Goal: Transaction & Acquisition: Purchase product/service

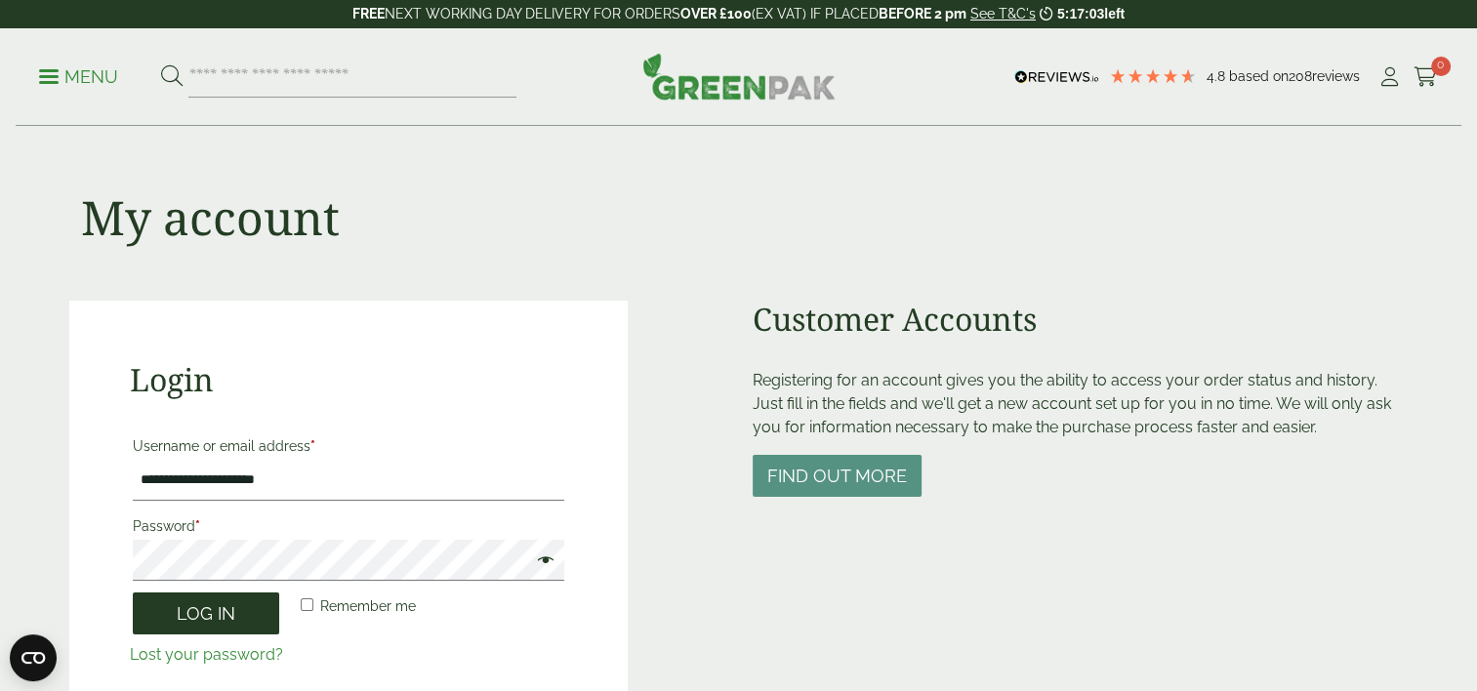
click at [253, 627] on button "Log in" at bounding box center [206, 614] width 146 height 42
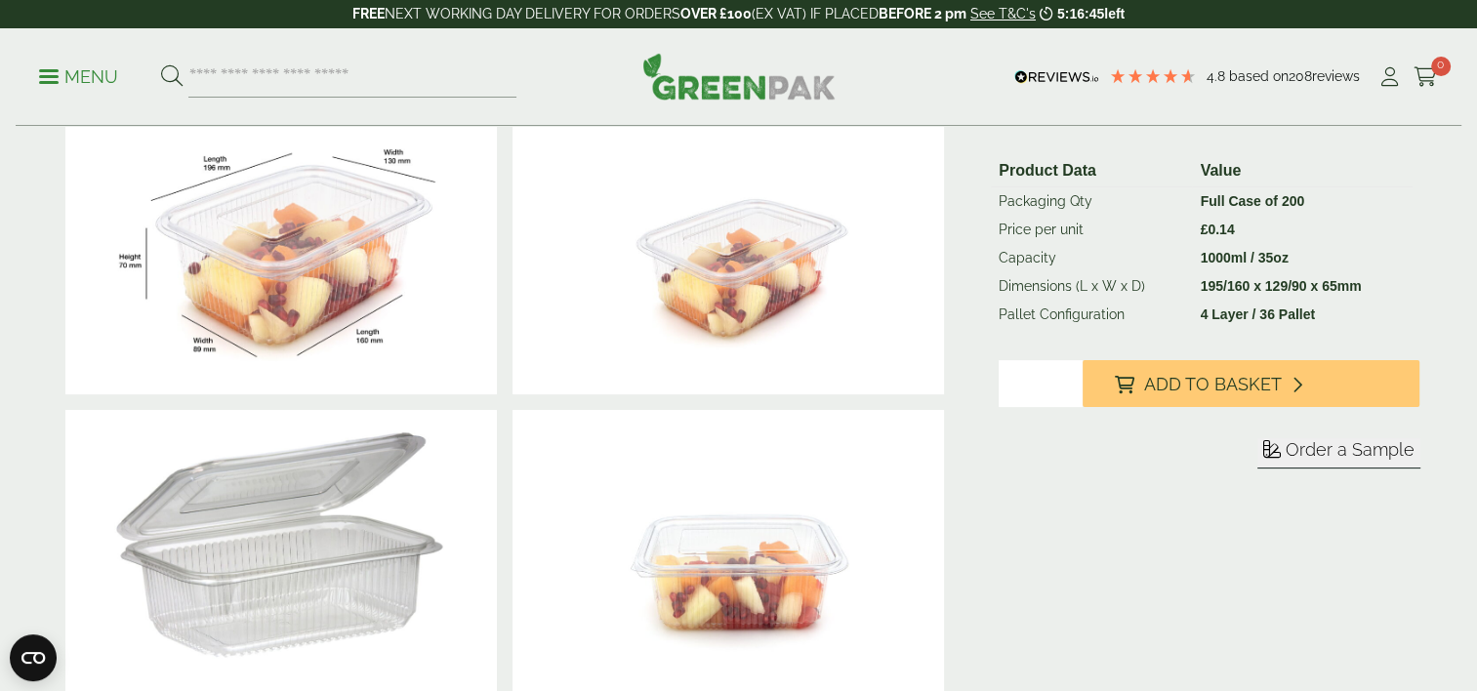
scroll to position [402, 0]
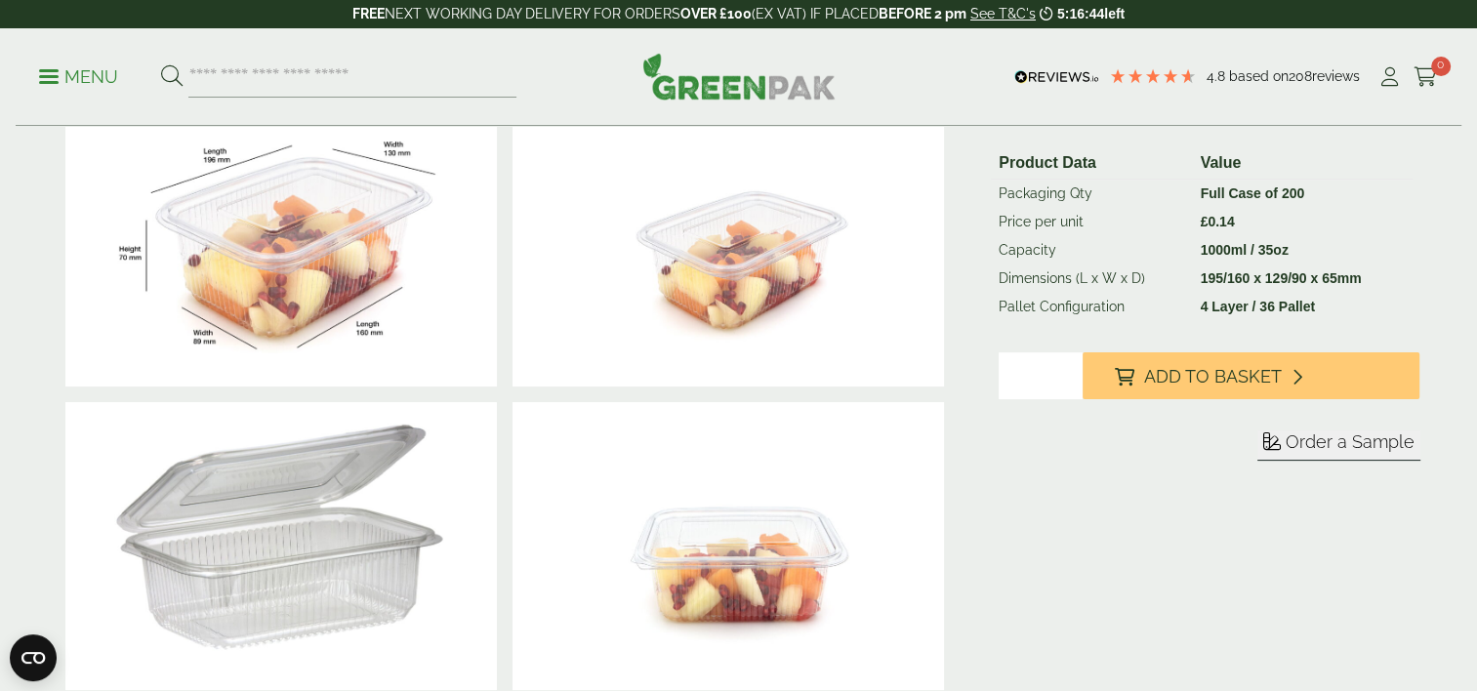
type input "*"
click at [1070, 399] on input "*" at bounding box center [1041, 375] width 84 height 47
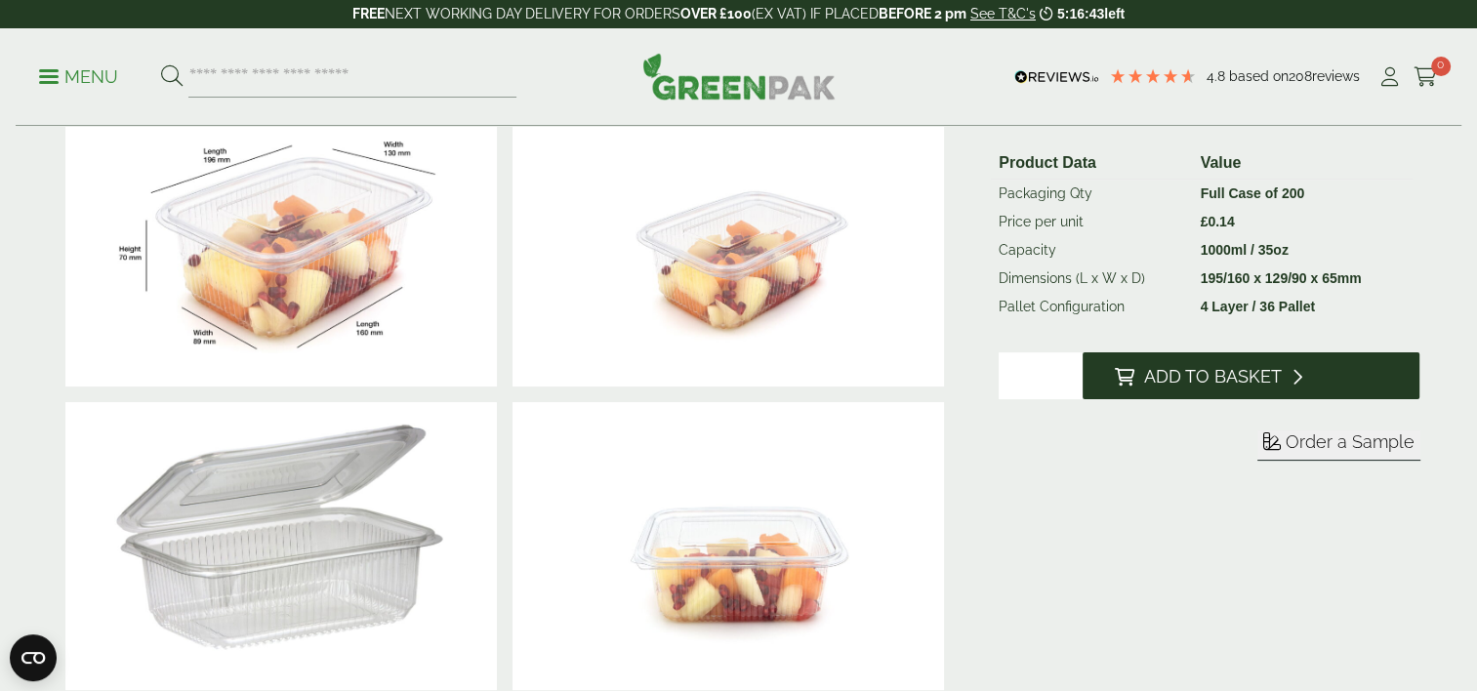
click at [1127, 386] on icon at bounding box center [1124, 377] width 20 height 18
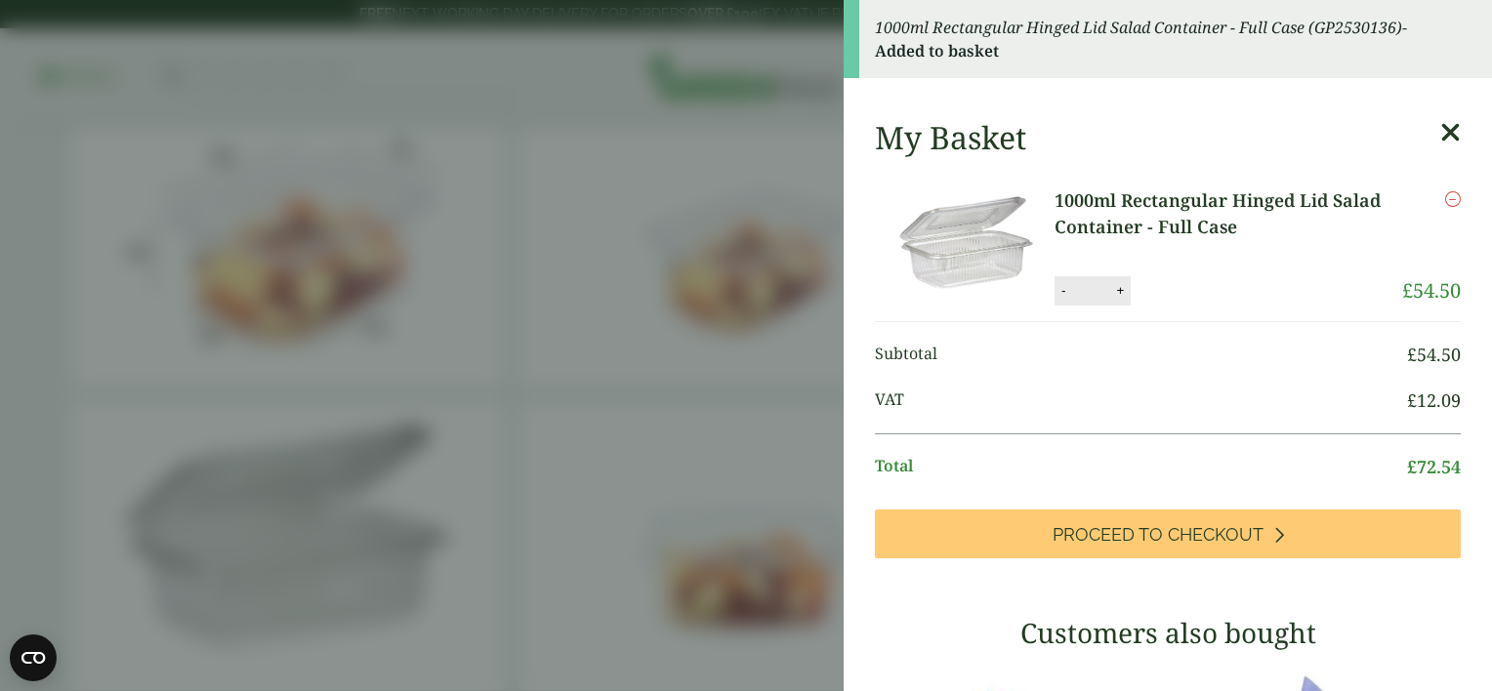
click at [1440, 141] on icon at bounding box center [1450, 132] width 21 height 27
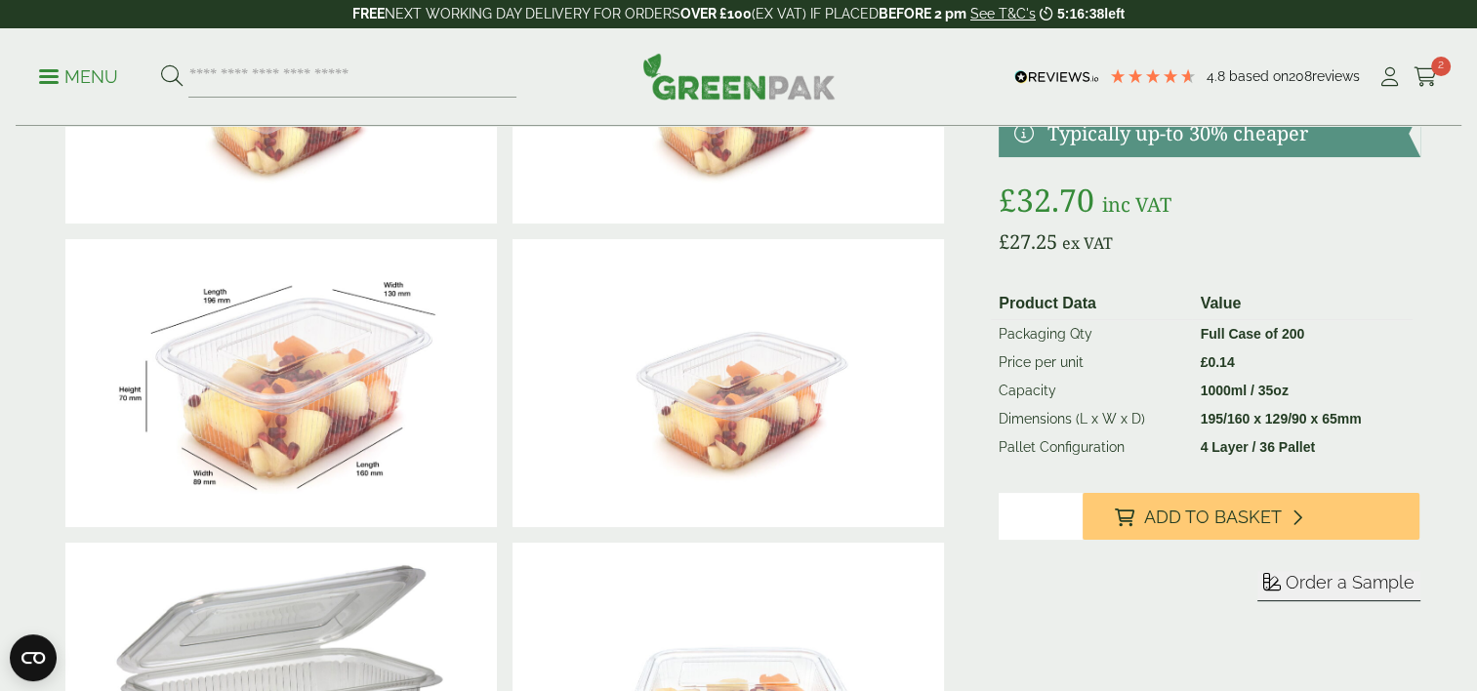
scroll to position [260, 0]
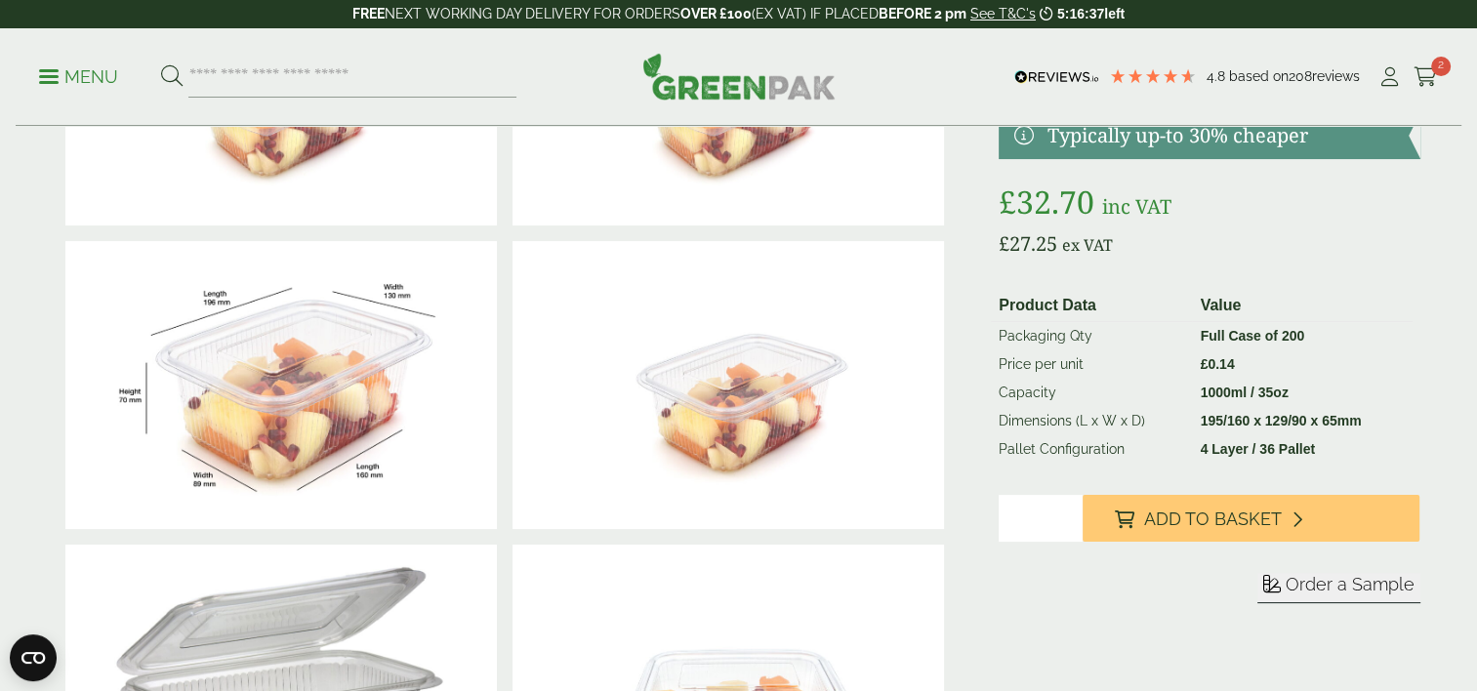
click at [761, 88] on img at bounding box center [738, 76] width 193 height 47
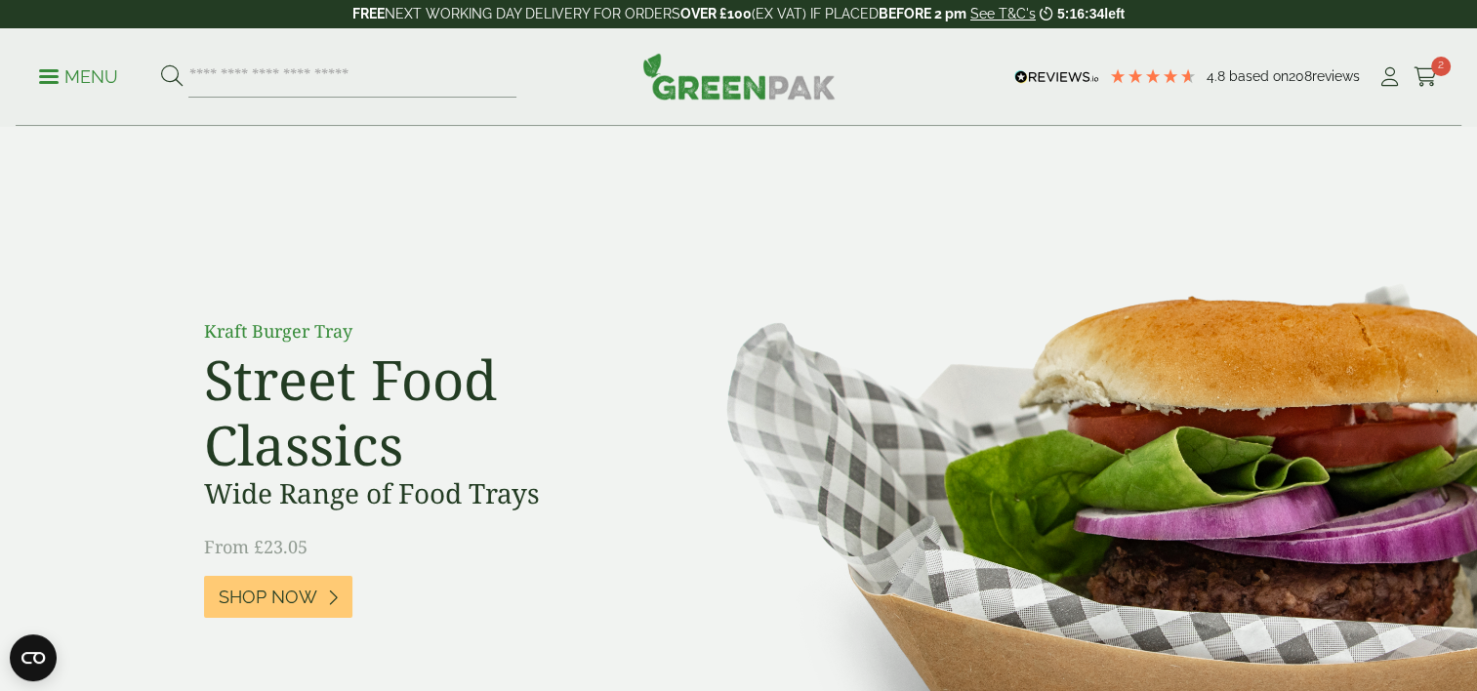
click at [71, 84] on p "Menu" at bounding box center [78, 76] width 79 height 23
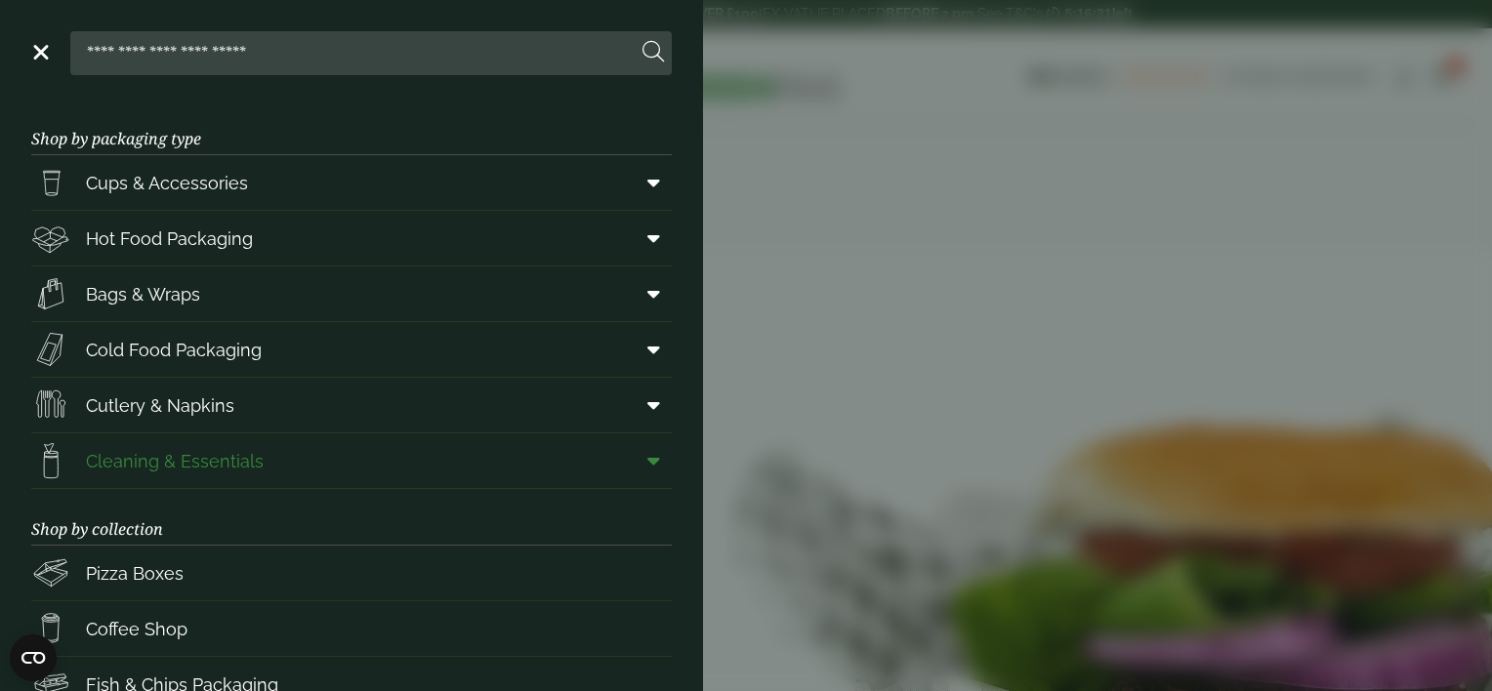
click at [218, 468] on span "Cleaning & Essentials" at bounding box center [175, 461] width 178 height 26
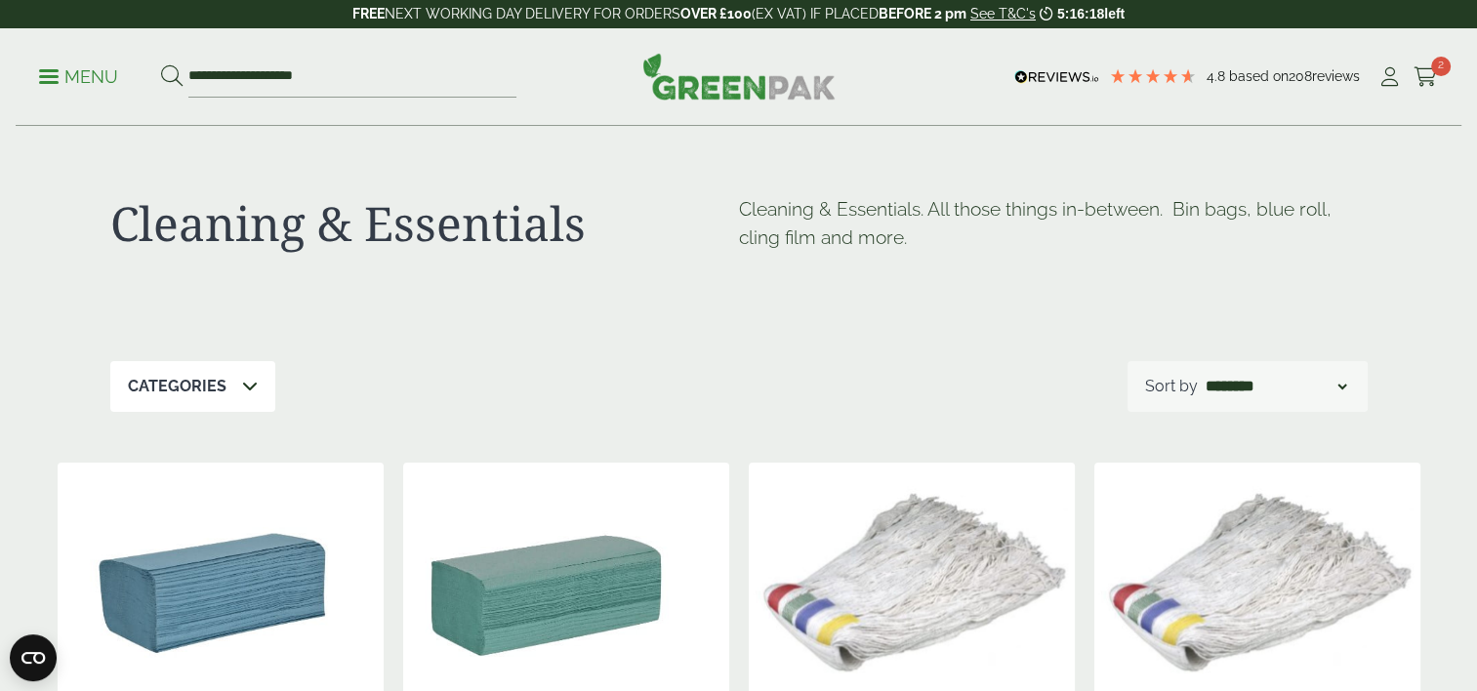
click at [66, 81] on p "Menu" at bounding box center [78, 76] width 79 height 23
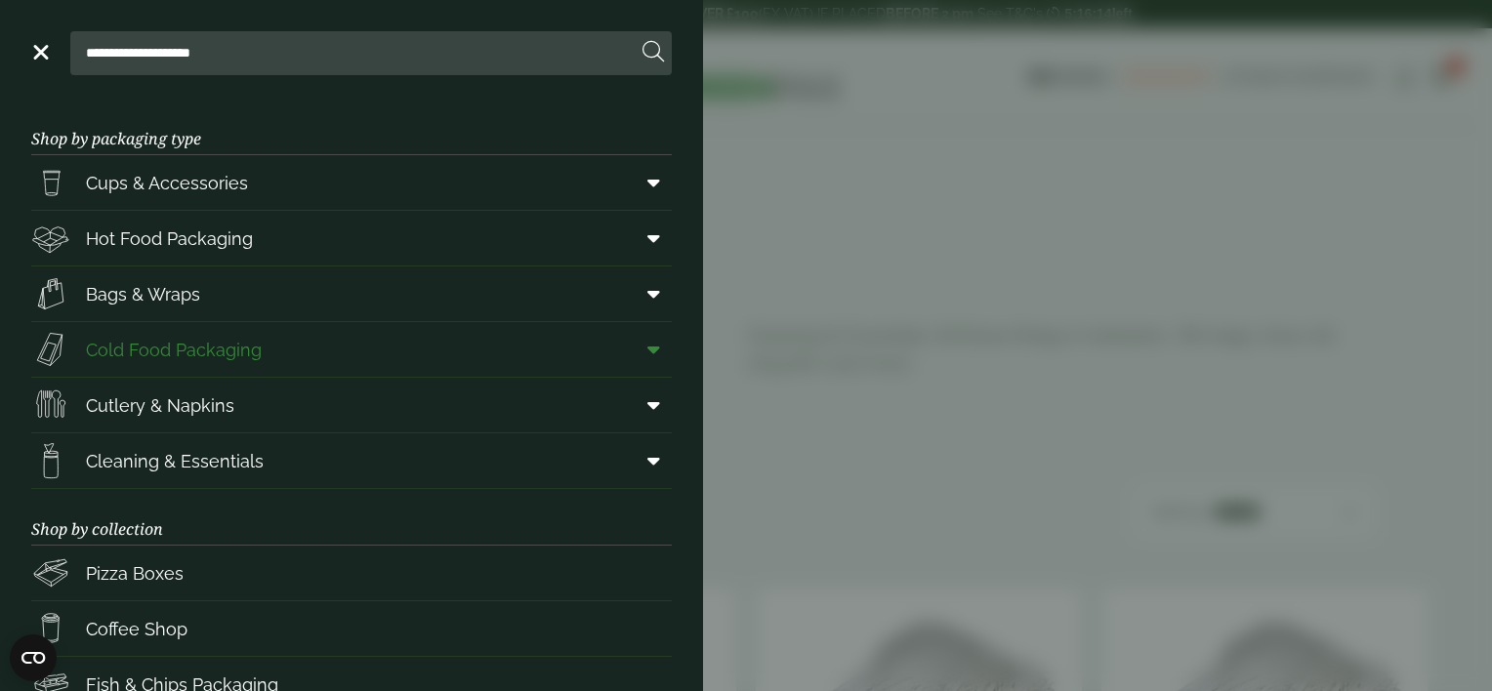
click at [121, 351] on span "Cold Food Packaging" at bounding box center [174, 350] width 176 height 26
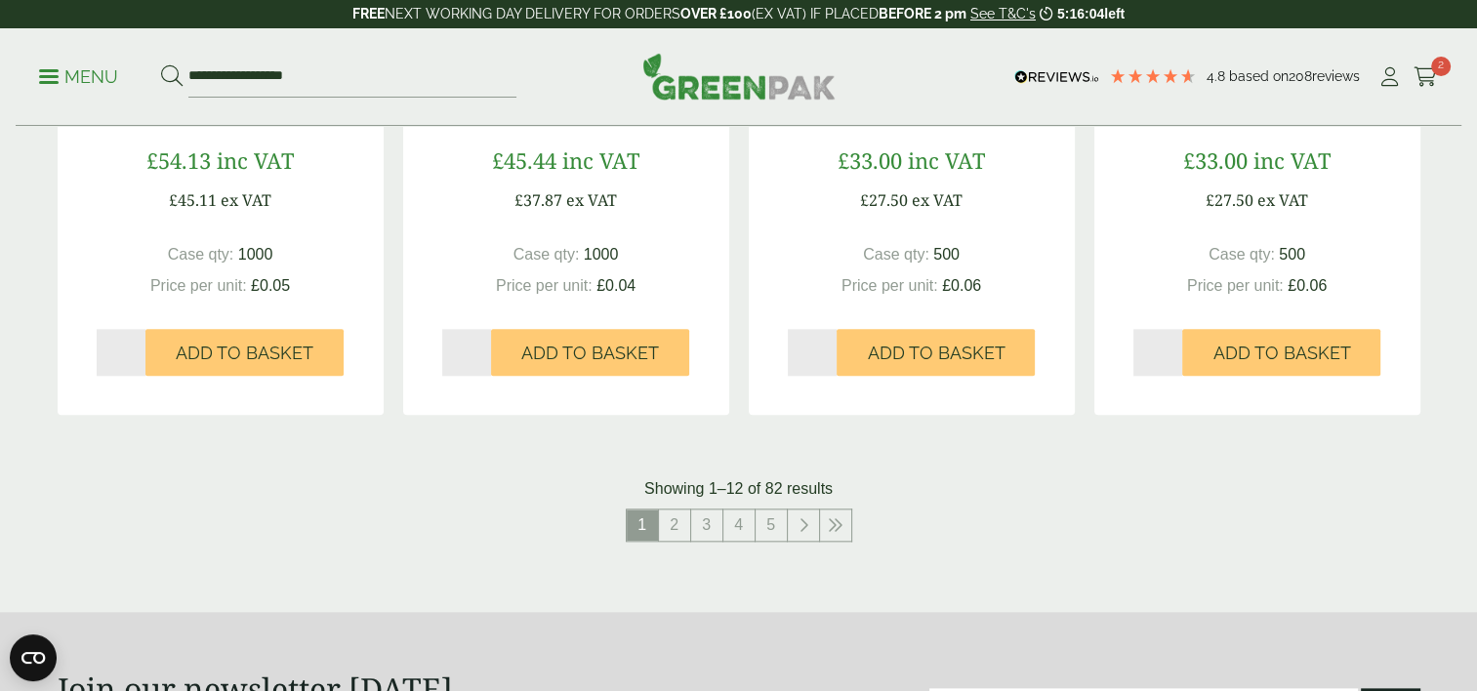
scroll to position [2053, 0]
click at [679, 523] on link "2" at bounding box center [674, 524] width 31 height 31
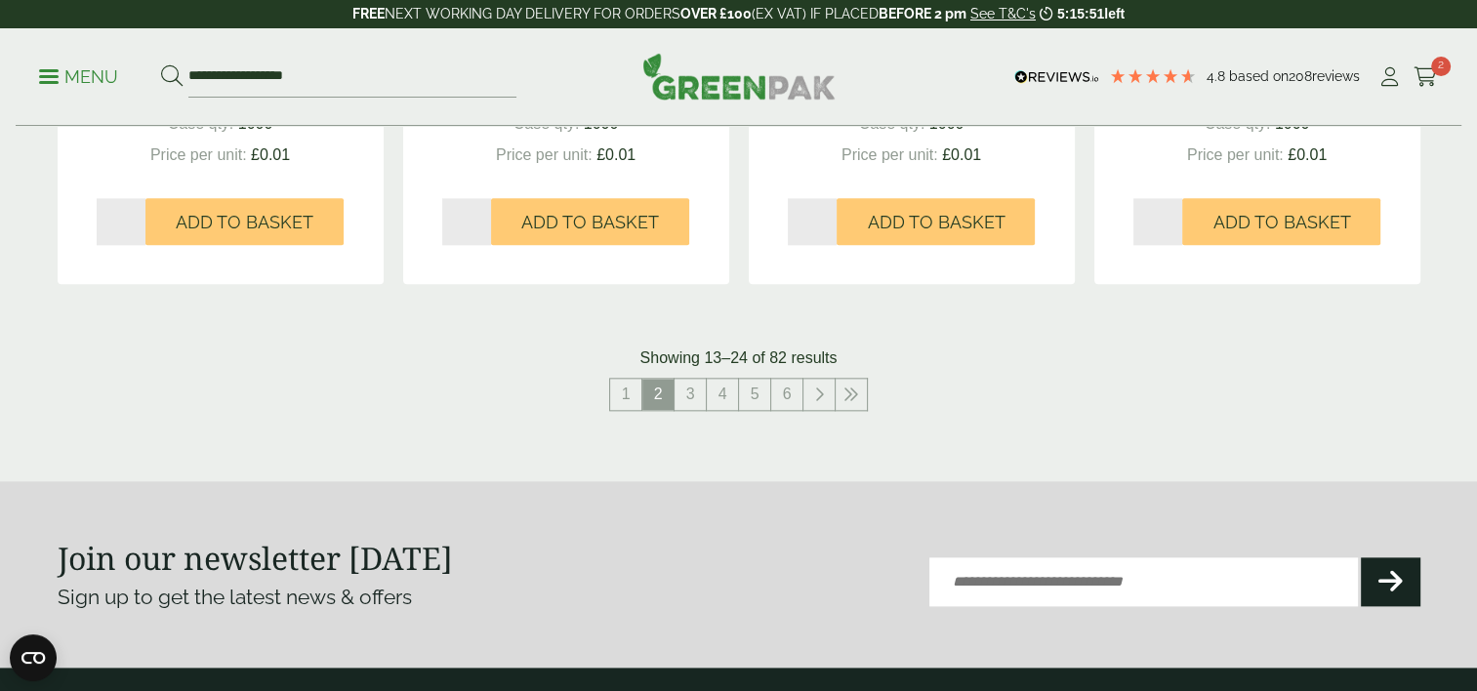
scroll to position [2185, 0]
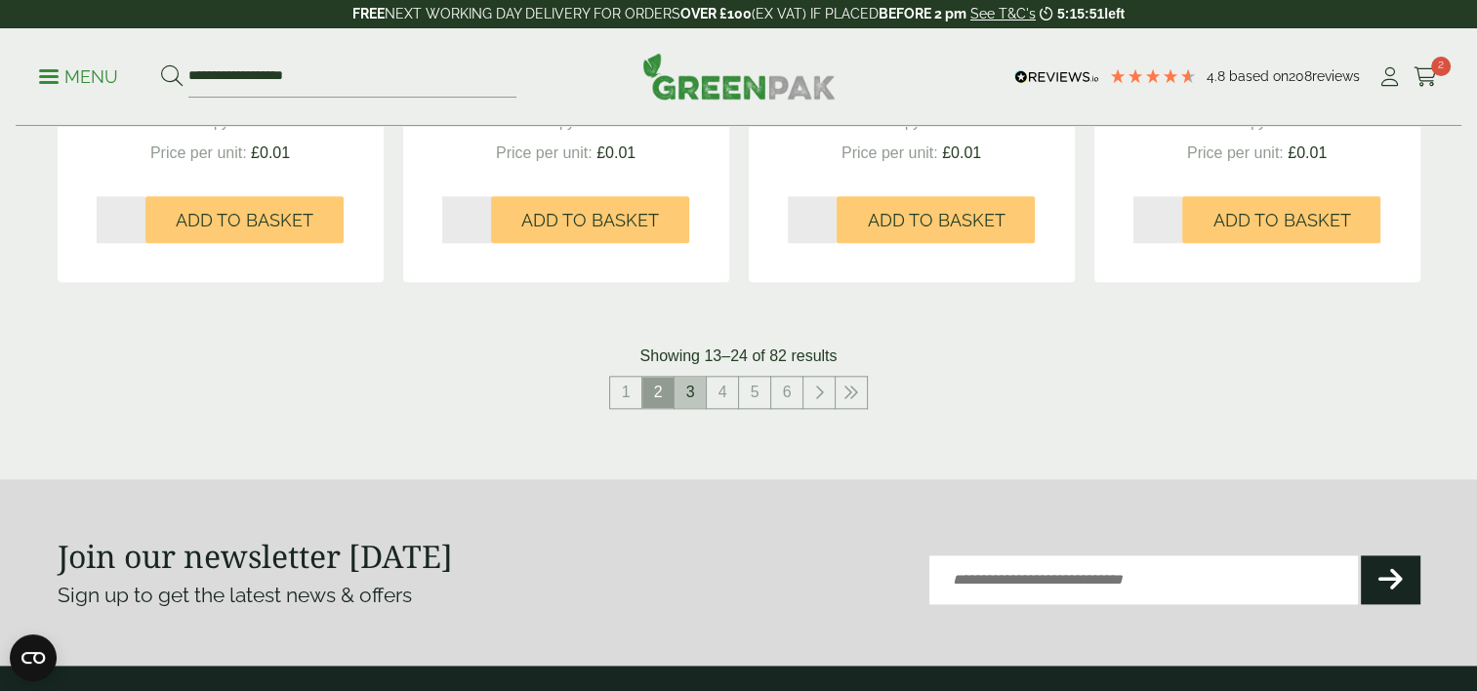
click at [691, 392] on link "3" at bounding box center [690, 392] width 31 height 31
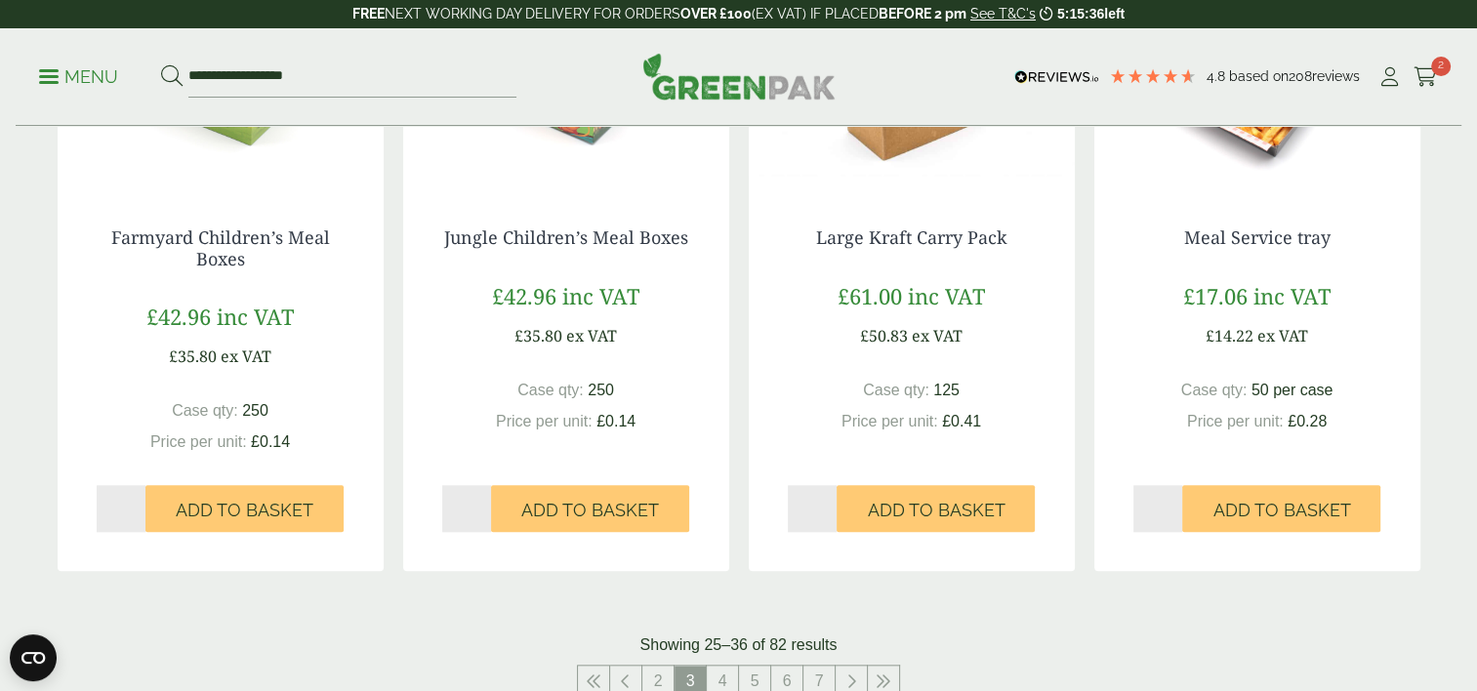
scroll to position [2042, 0]
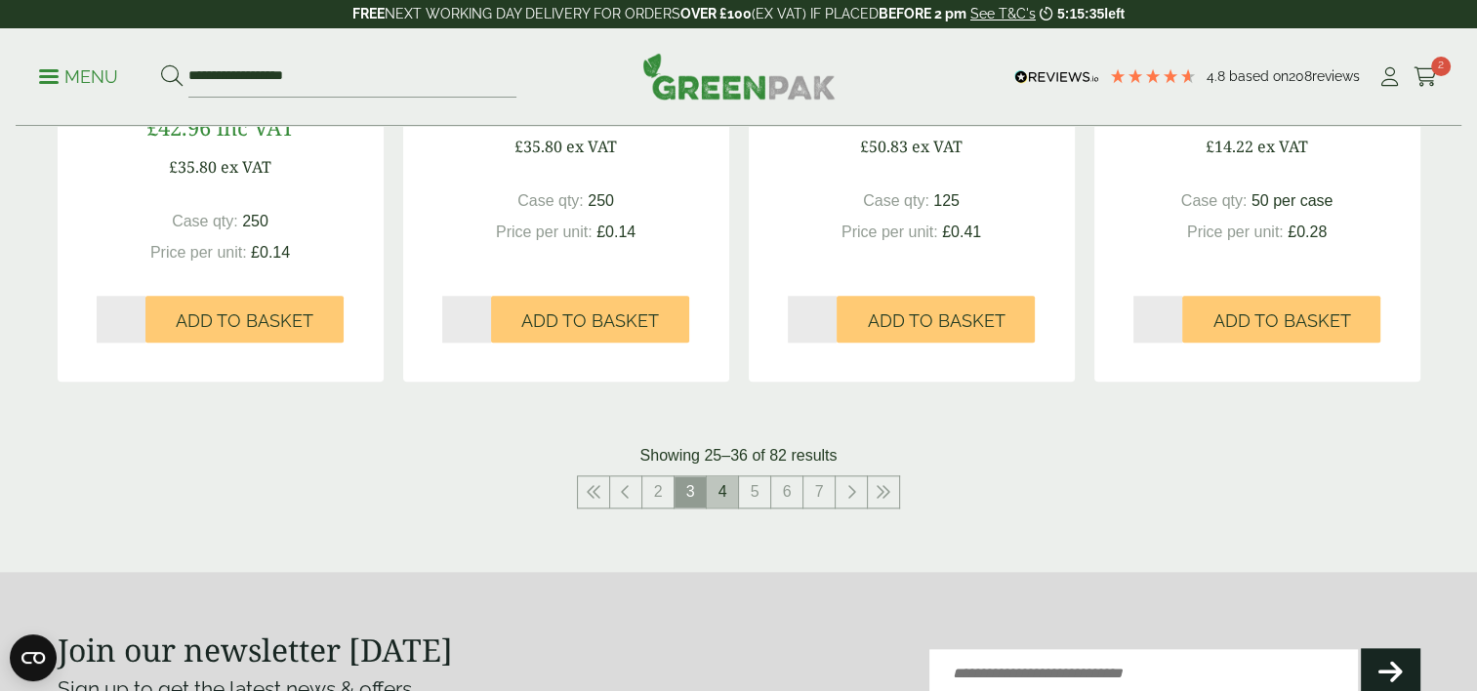
click at [724, 493] on link "4" at bounding box center [722, 491] width 31 height 31
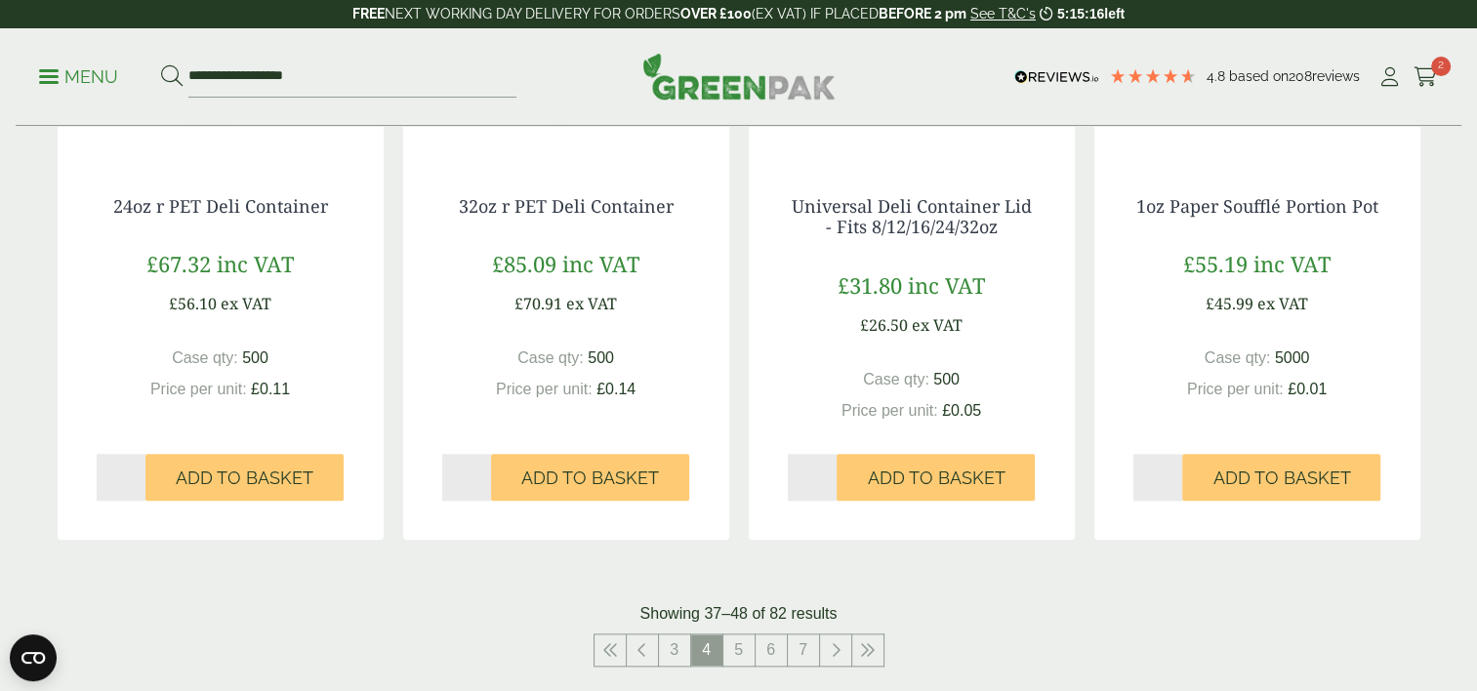
scroll to position [2067, 0]
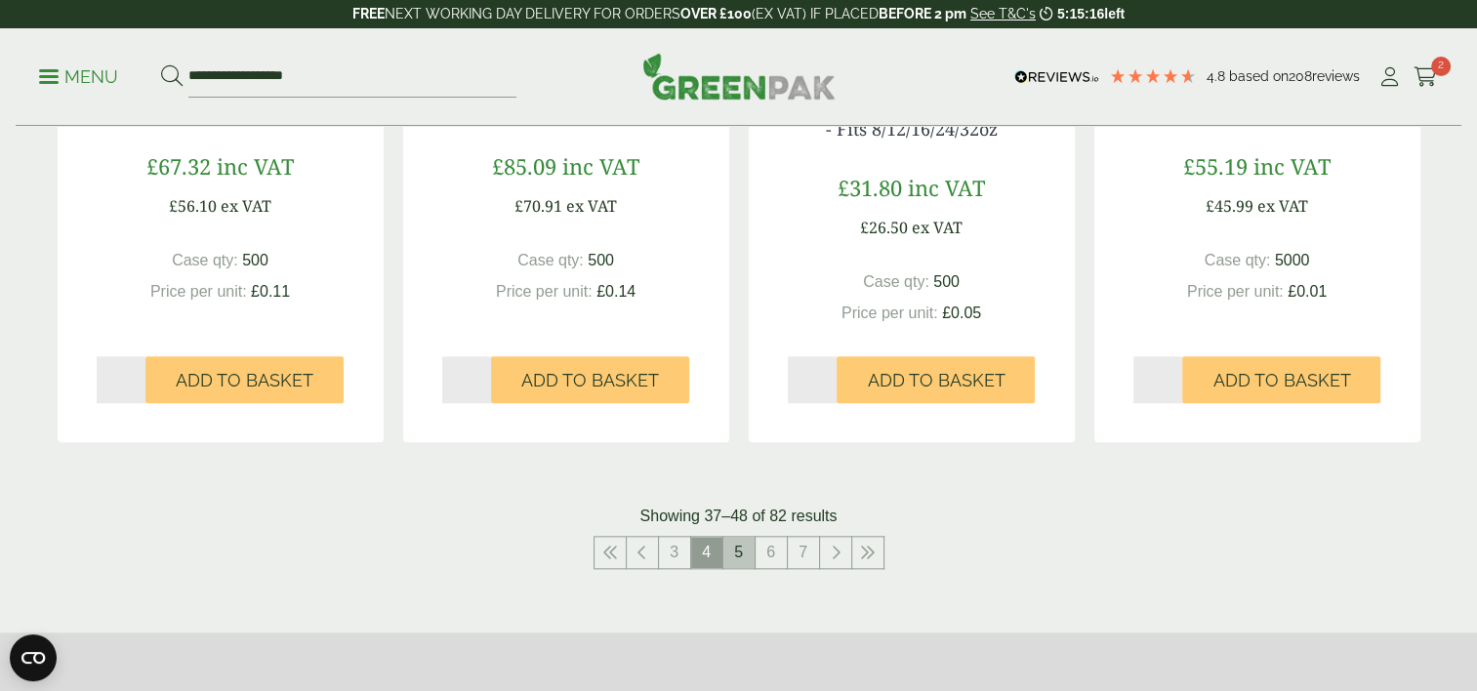
click at [745, 562] on link "5" at bounding box center [738, 552] width 31 height 31
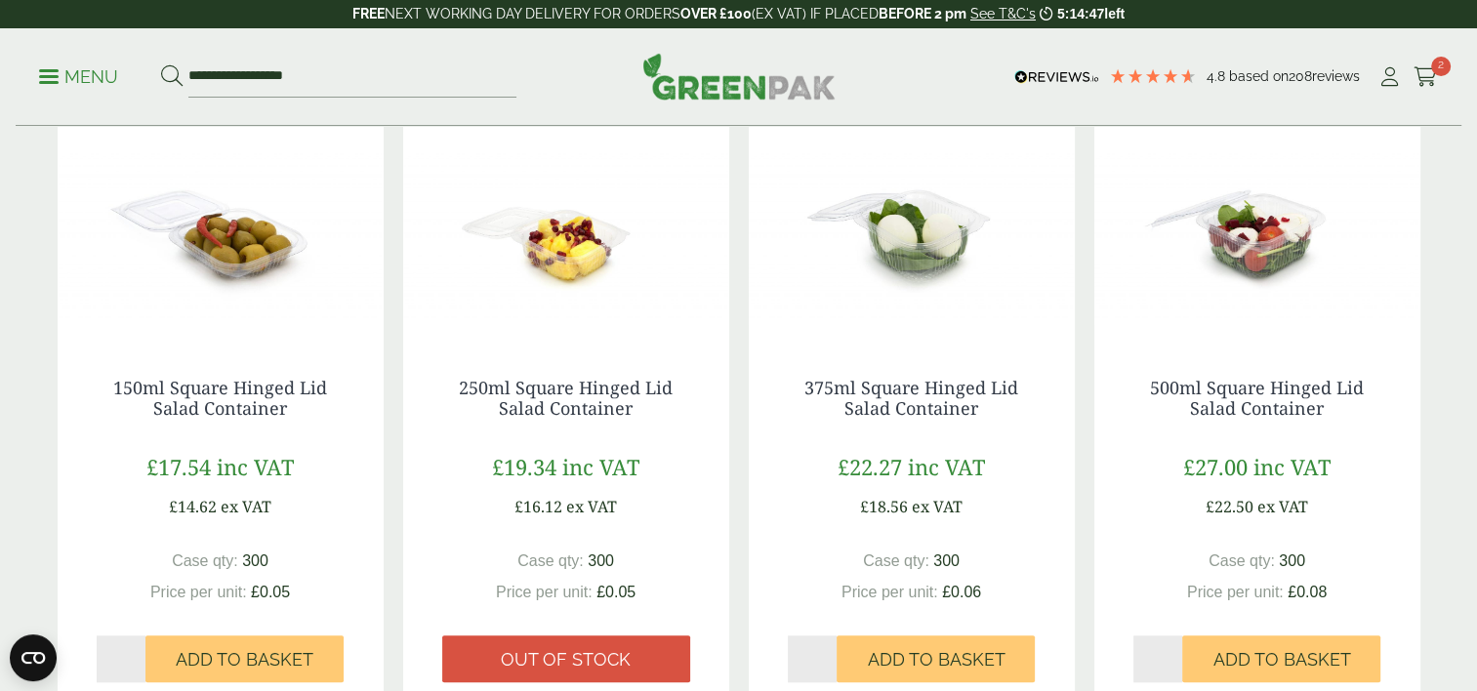
scroll to position [1769, 0]
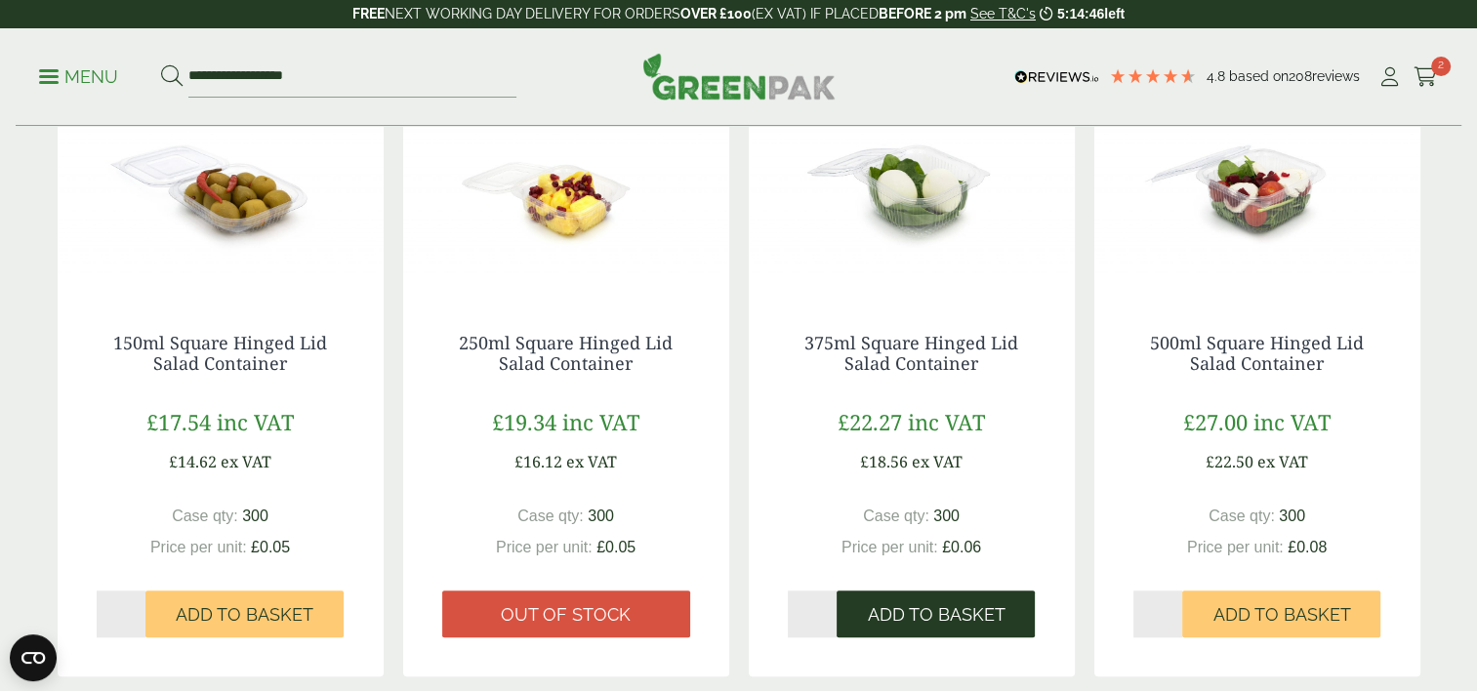
click at [936, 596] on button "Add to Basket" at bounding box center [936, 614] width 198 height 47
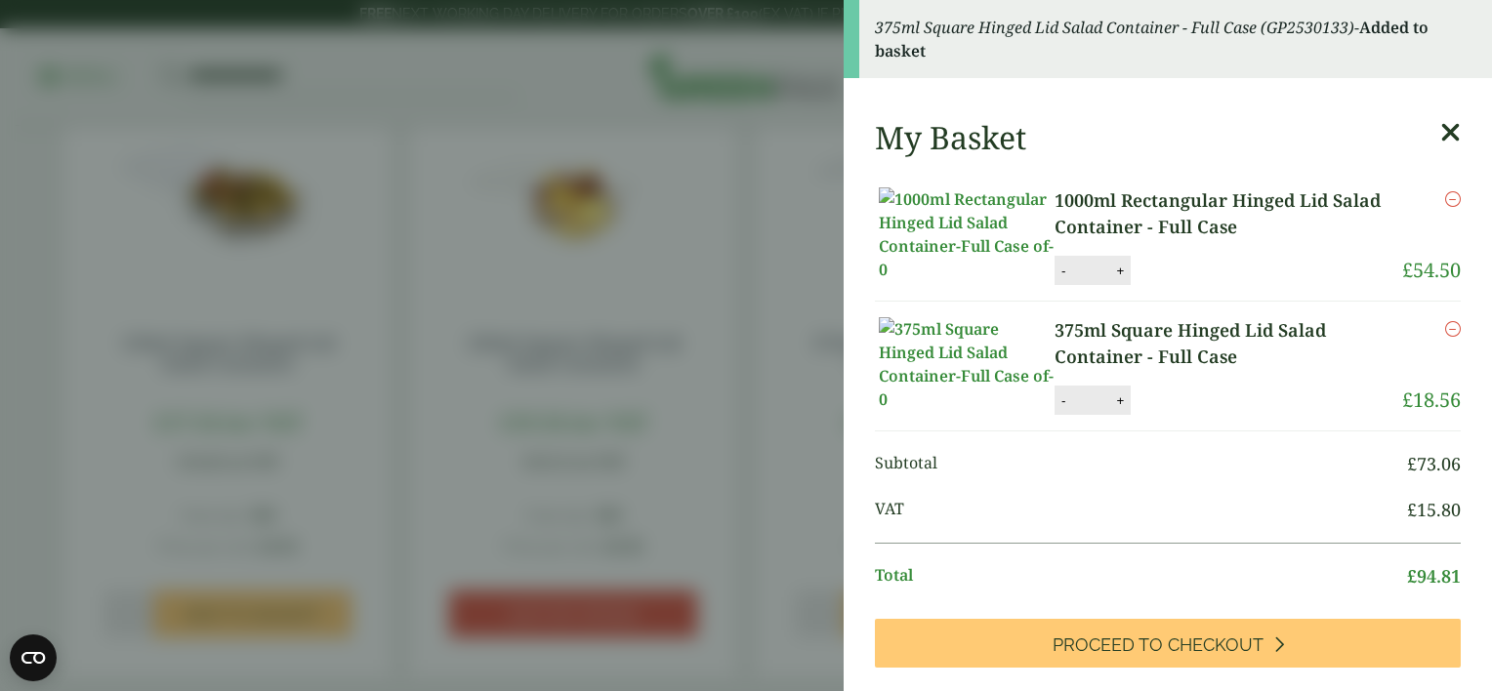
click at [1440, 133] on icon at bounding box center [1450, 132] width 21 height 27
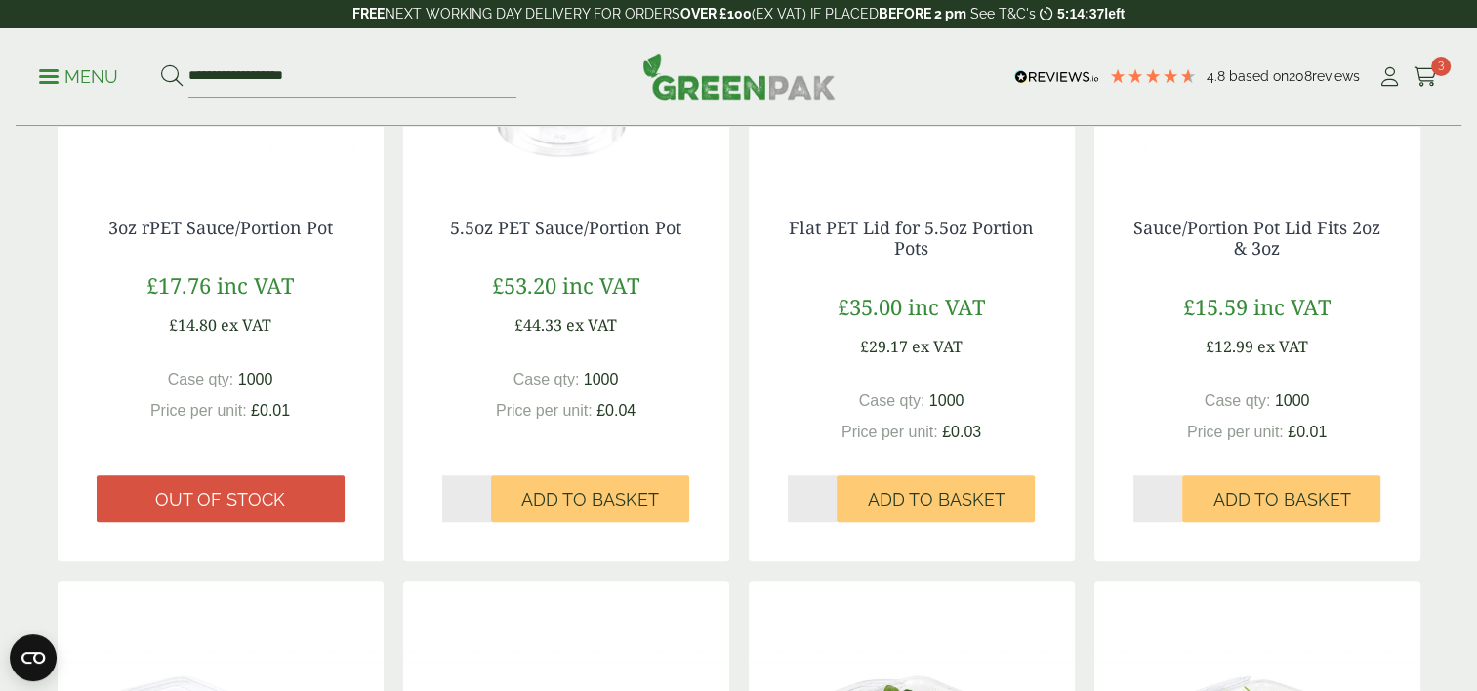
scroll to position [1225, 0]
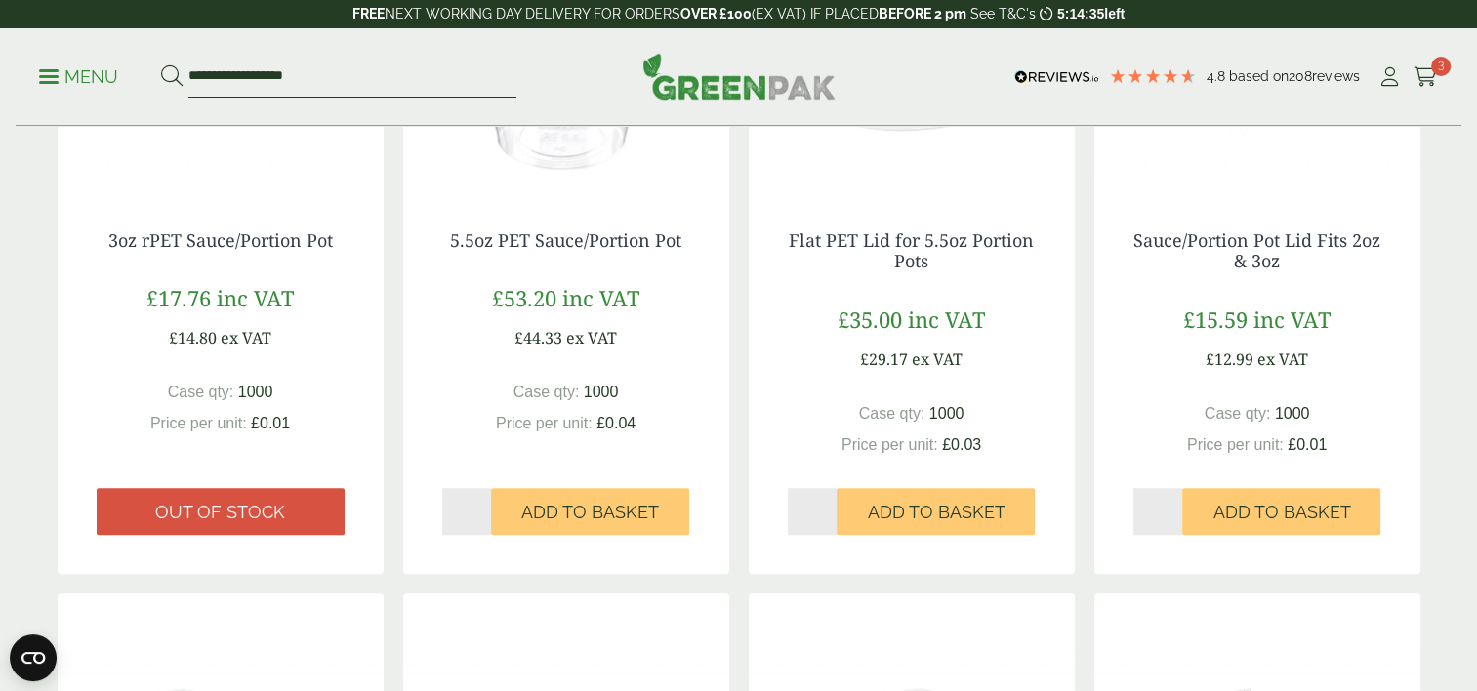
click at [382, 86] on input "**********" at bounding box center [352, 77] width 328 height 41
click at [387, 96] on input "**********" at bounding box center [352, 77] width 328 height 41
click at [387, 94] on input "**********" at bounding box center [352, 77] width 328 height 41
type input "****"
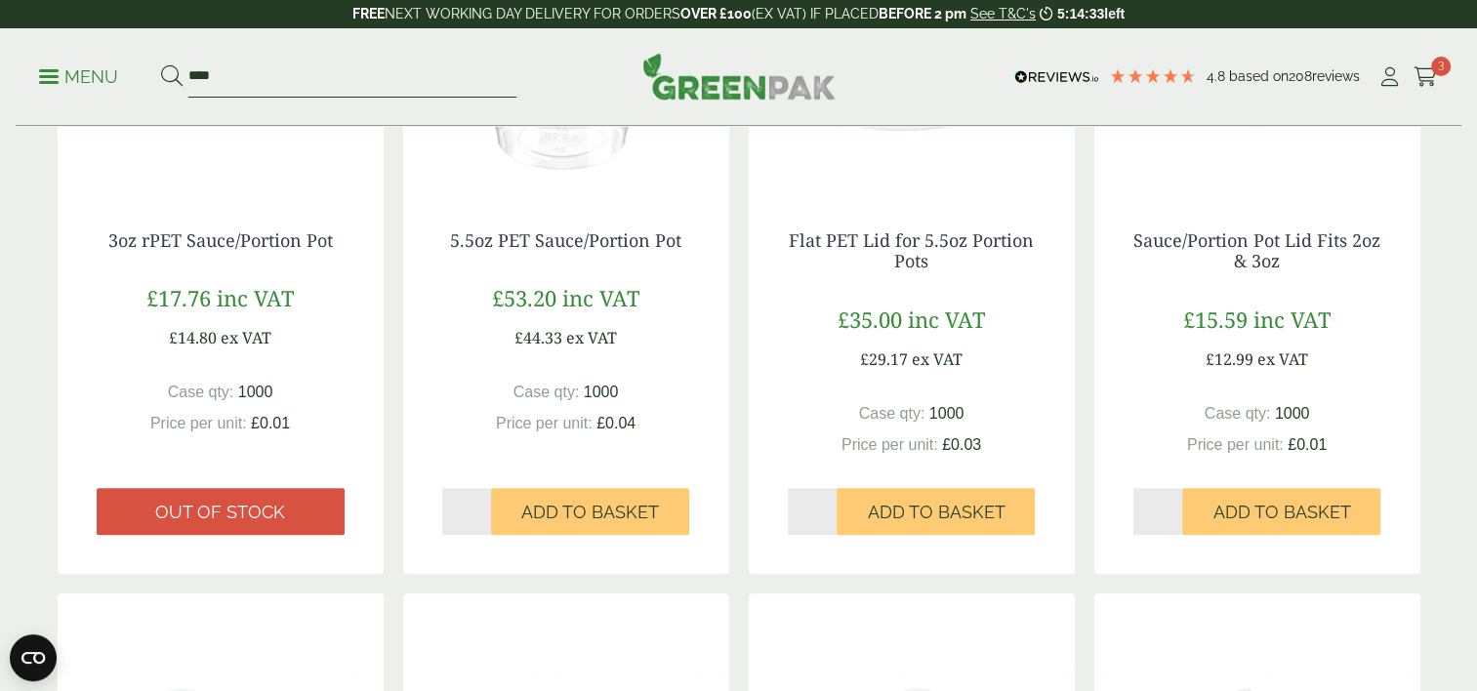
click at [161, 64] on button at bounding box center [171, 76] width 21 height 25
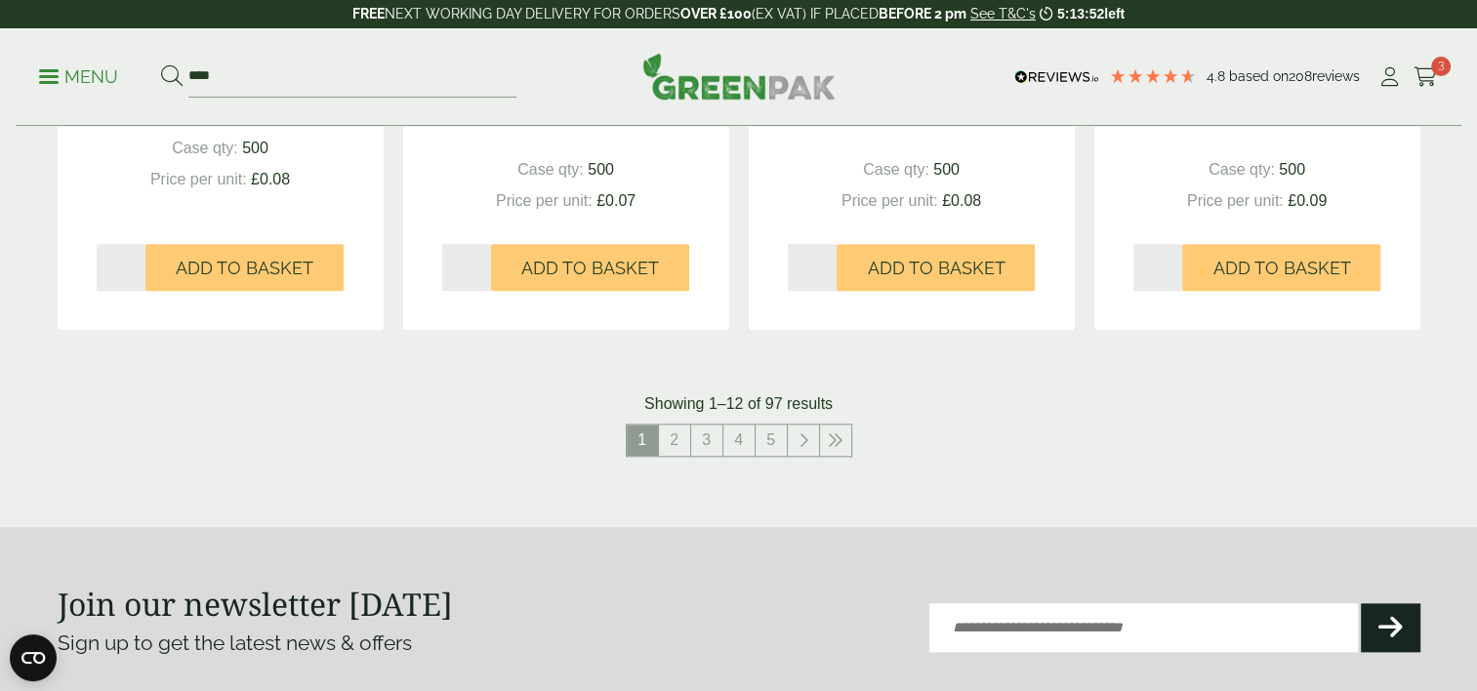
scroll to position [2050, 0]
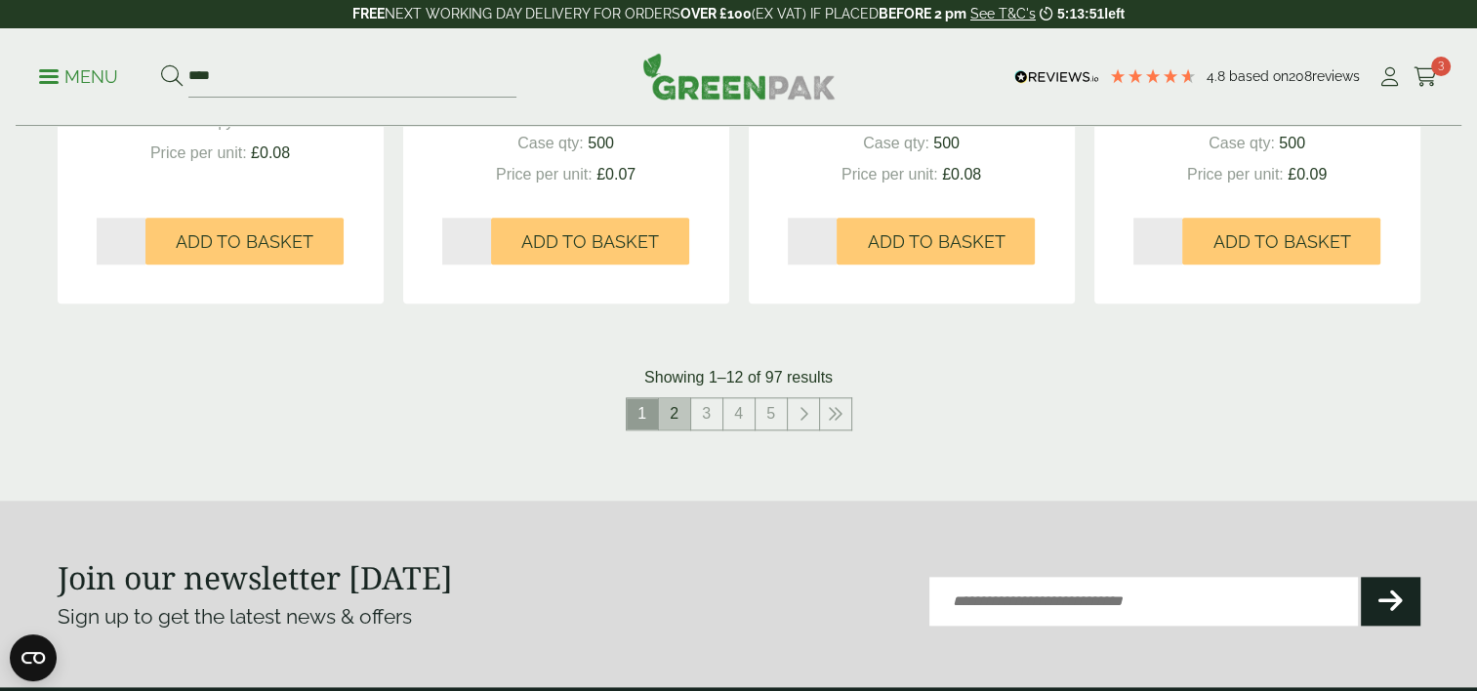
click at [672, 421] on link "2" at bounding box center [674, 413] width 31 height 31
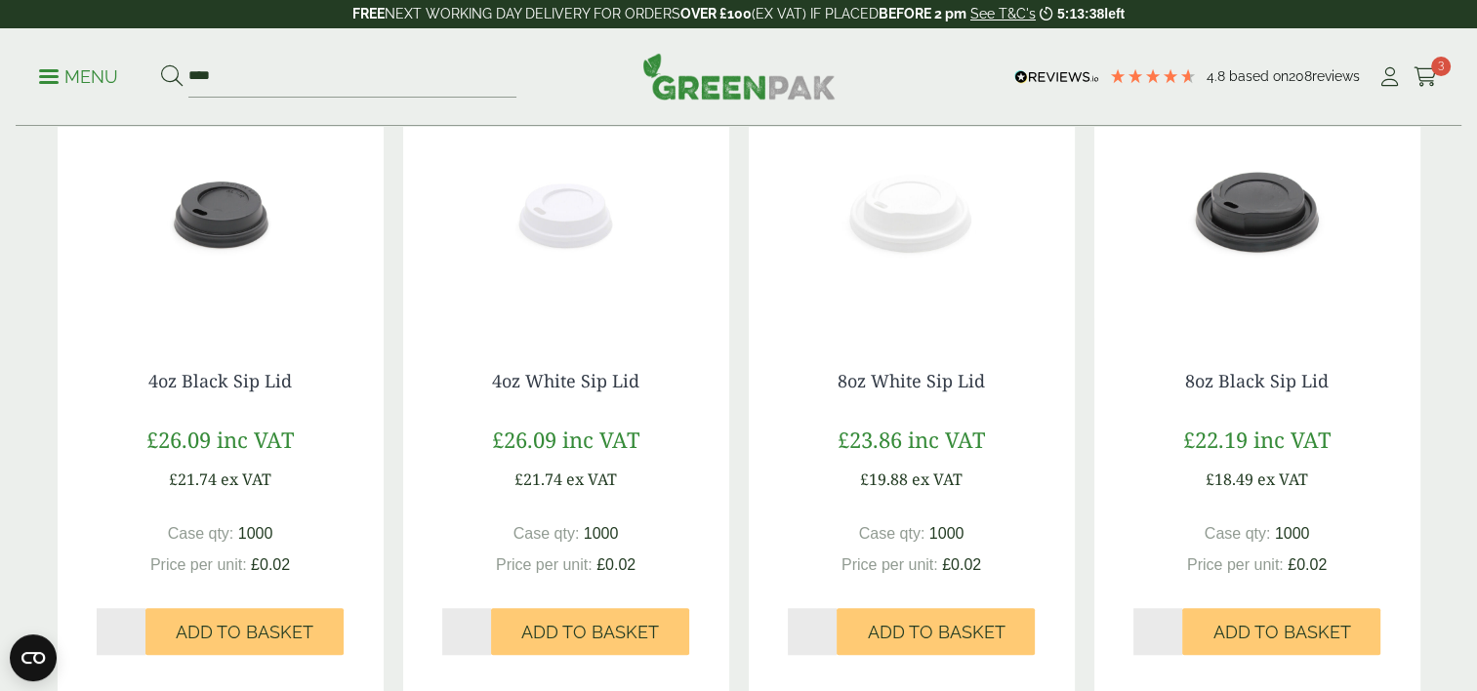
scroll to position [1991, 0]
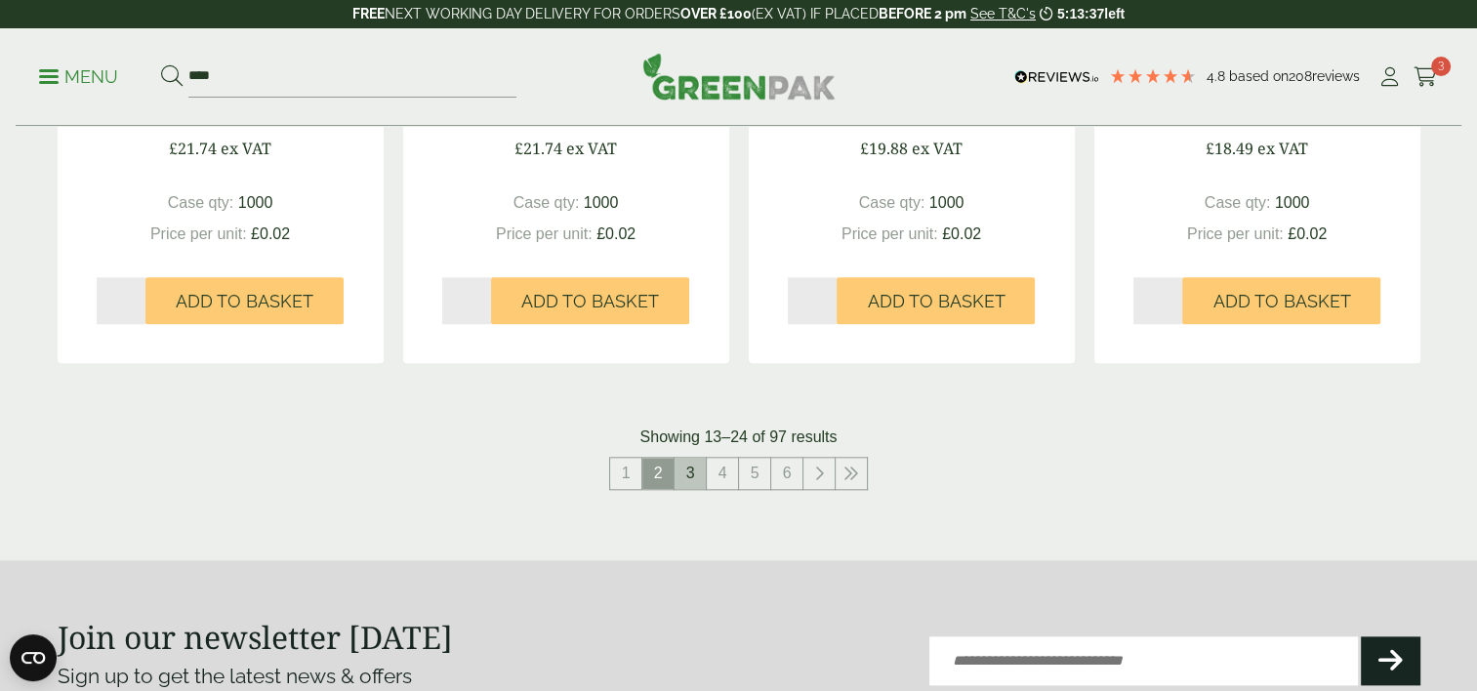
click at [699, 468] on link "3" at bounding box center [690, 473] width 31 height 31
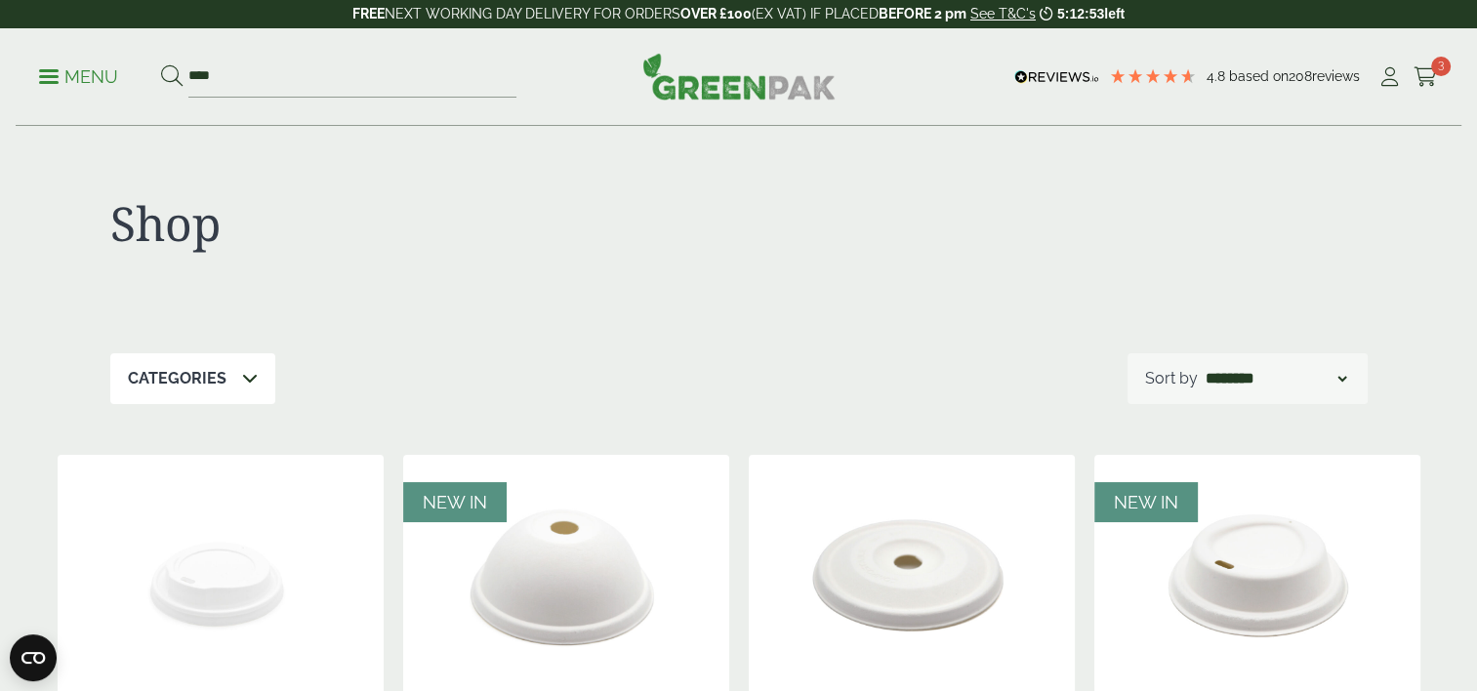
click at [60, 82] on p "Menu" at bounding box center [78, 76] width 79 height 23
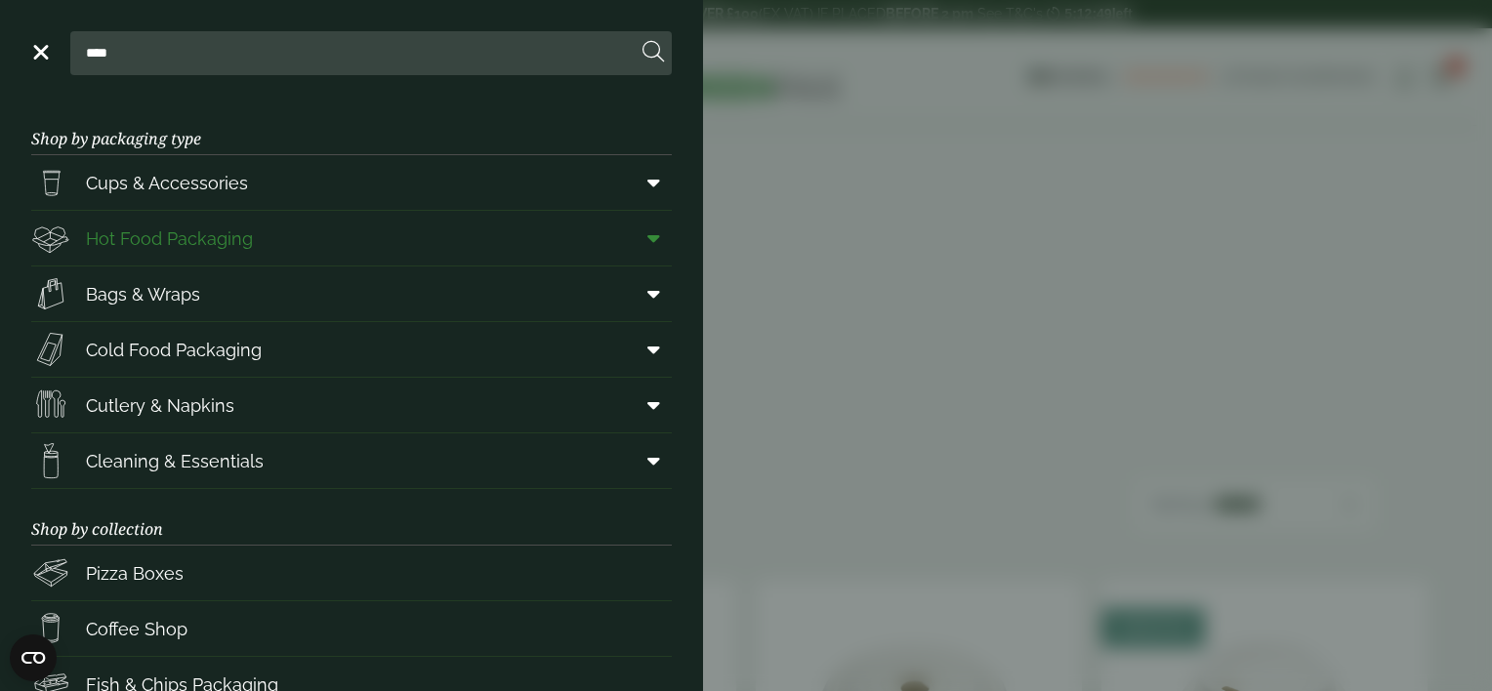
click at [227, 247] on span "Hot Food Packaging" at bounding box center [169, 239] width 167 height 26
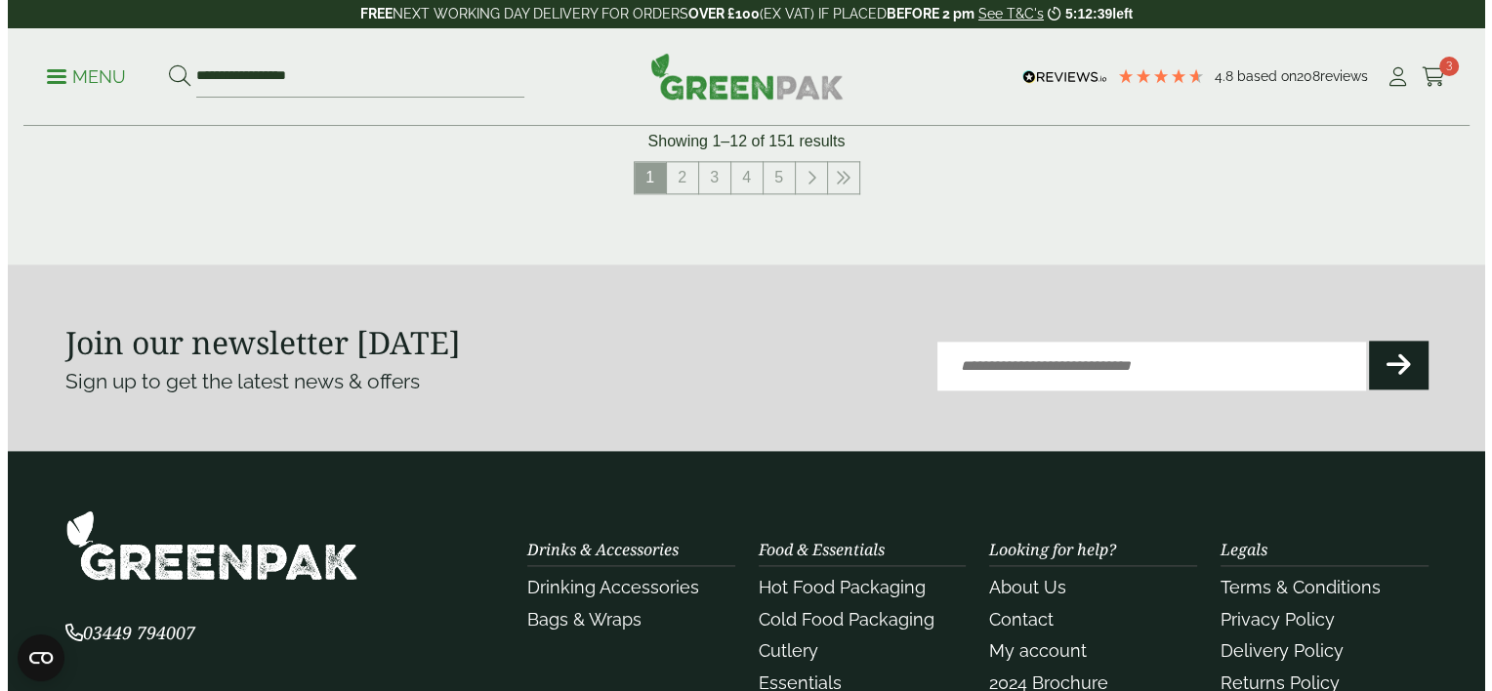
scroll to position [2450, 0]
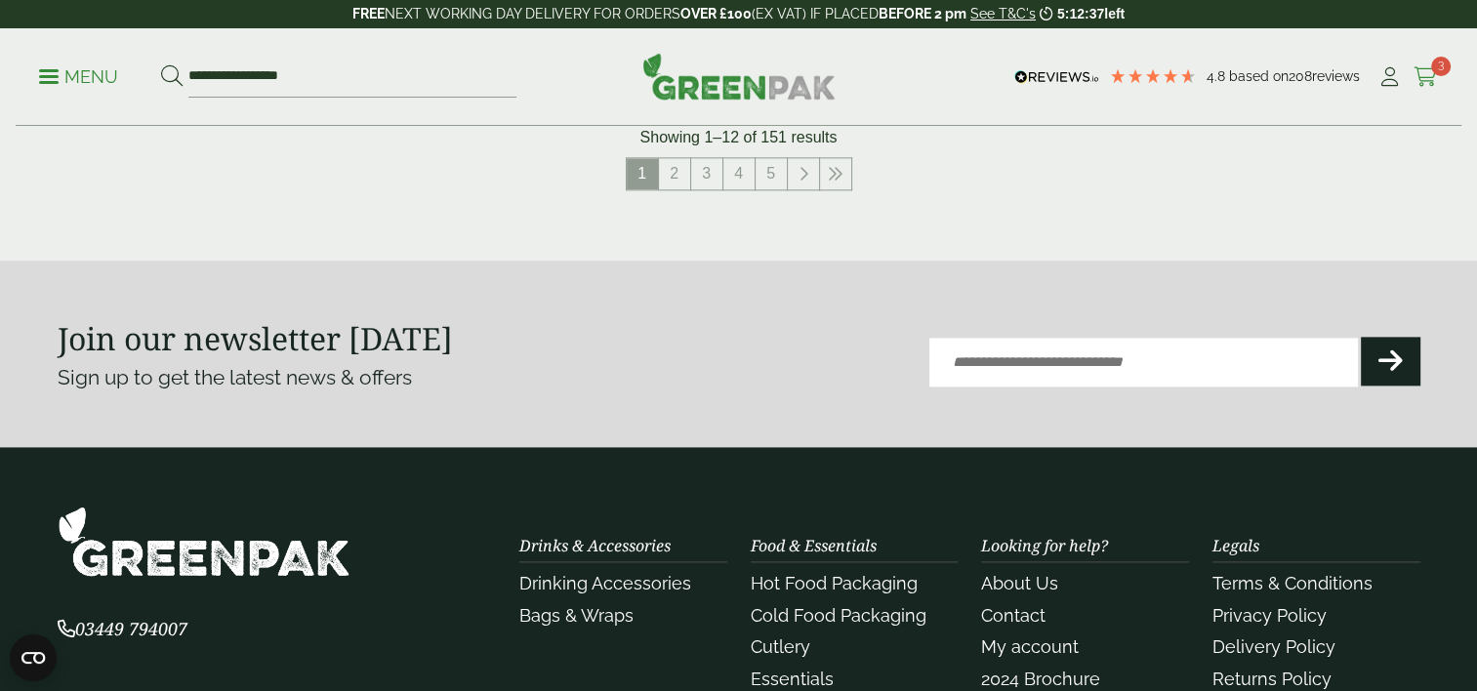
click at [1420, 73] on icon at bounding box center [1426, 77] width 24 height 20
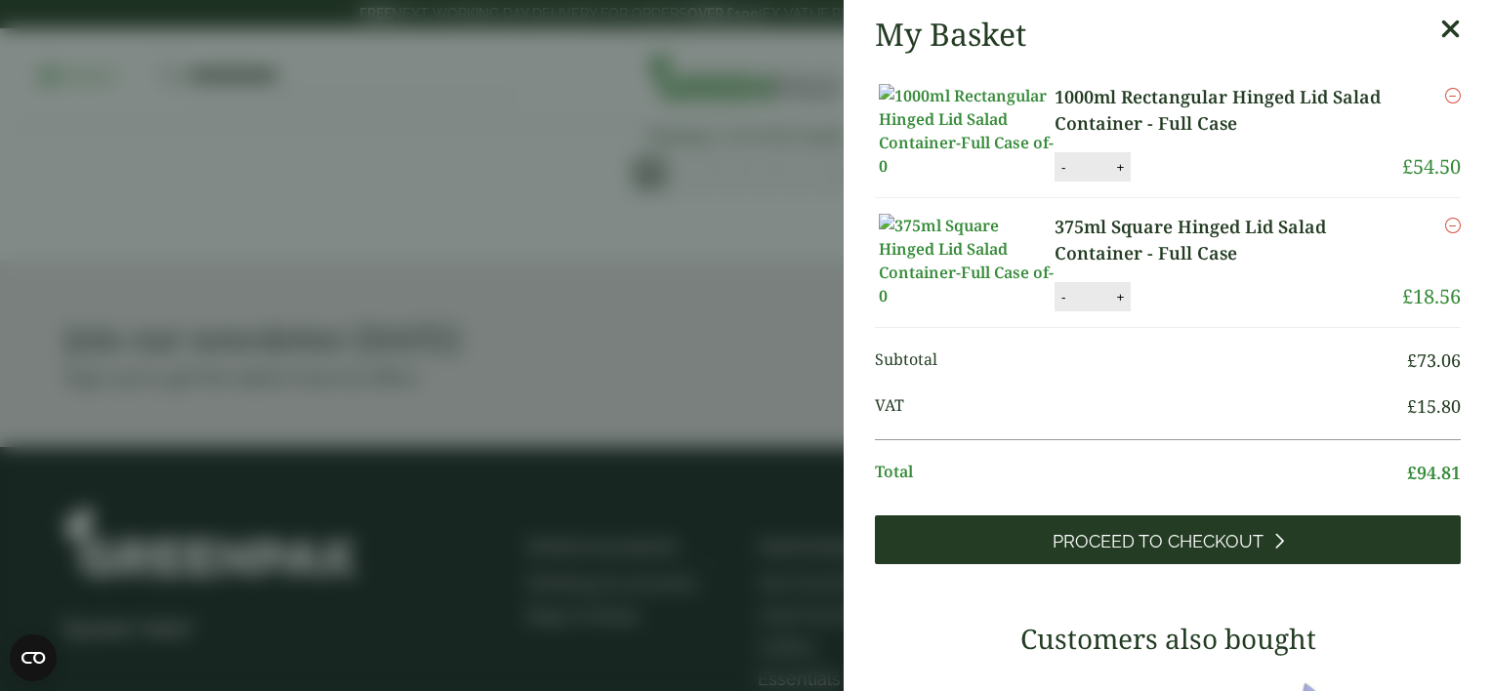
click at [1253, 562] on link "Proceed to Checkout" at bounding box center [1168, 539] width 586 height 49
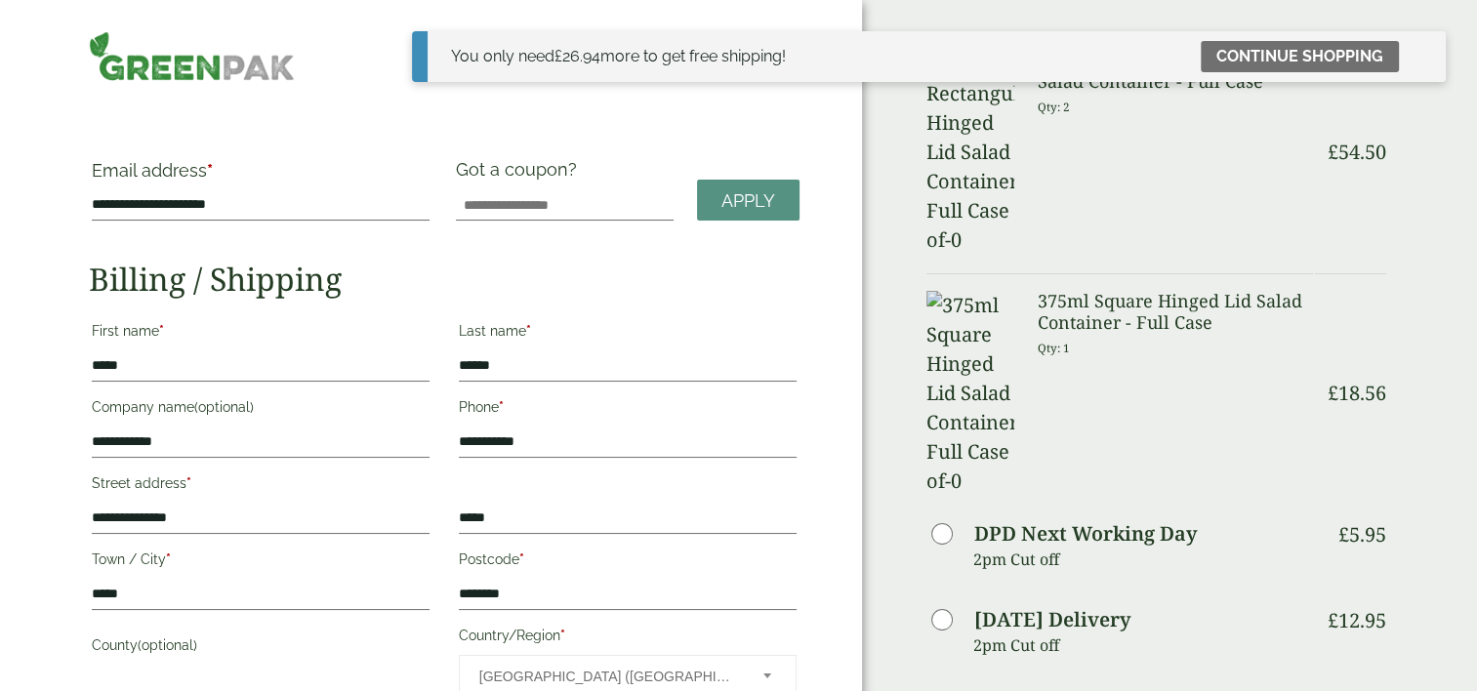
click at [1424, 62] on icon at bounding box center [1423, 56] width 16 height 16
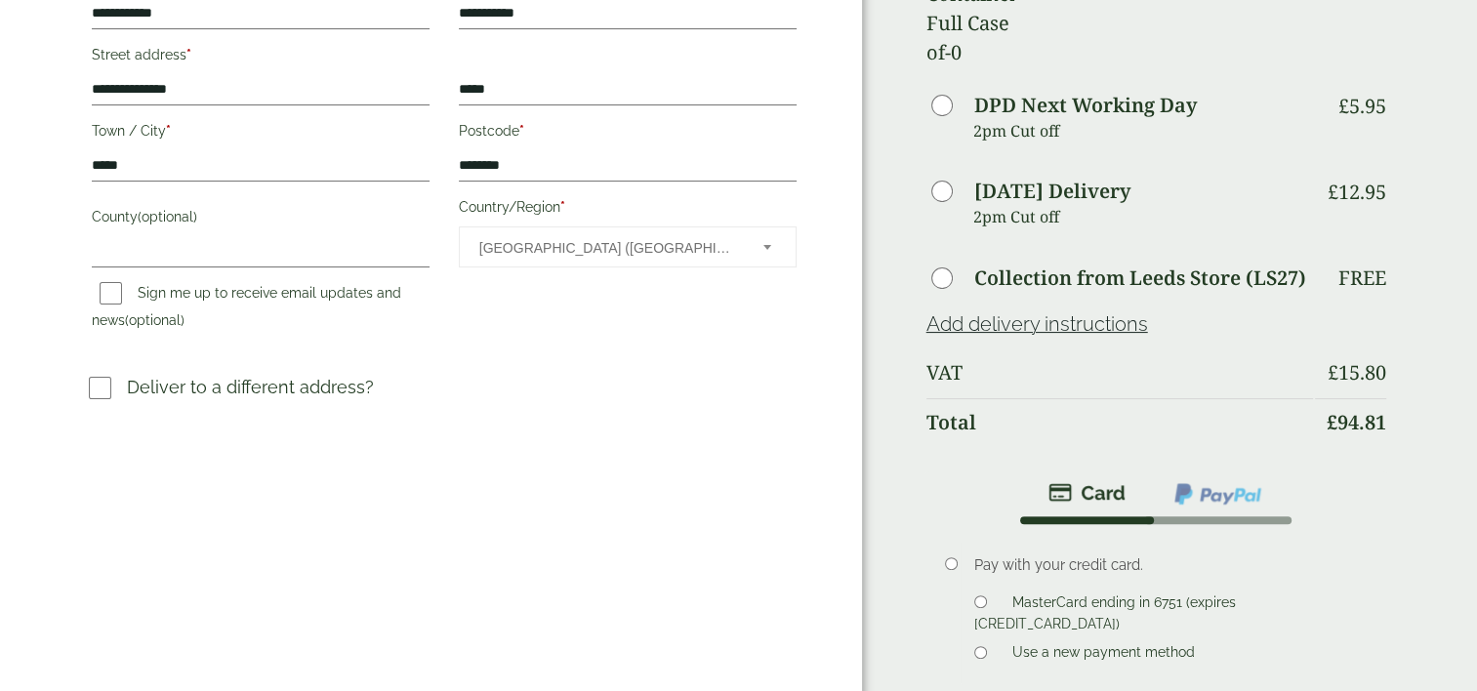
scroll to position [441, 0]
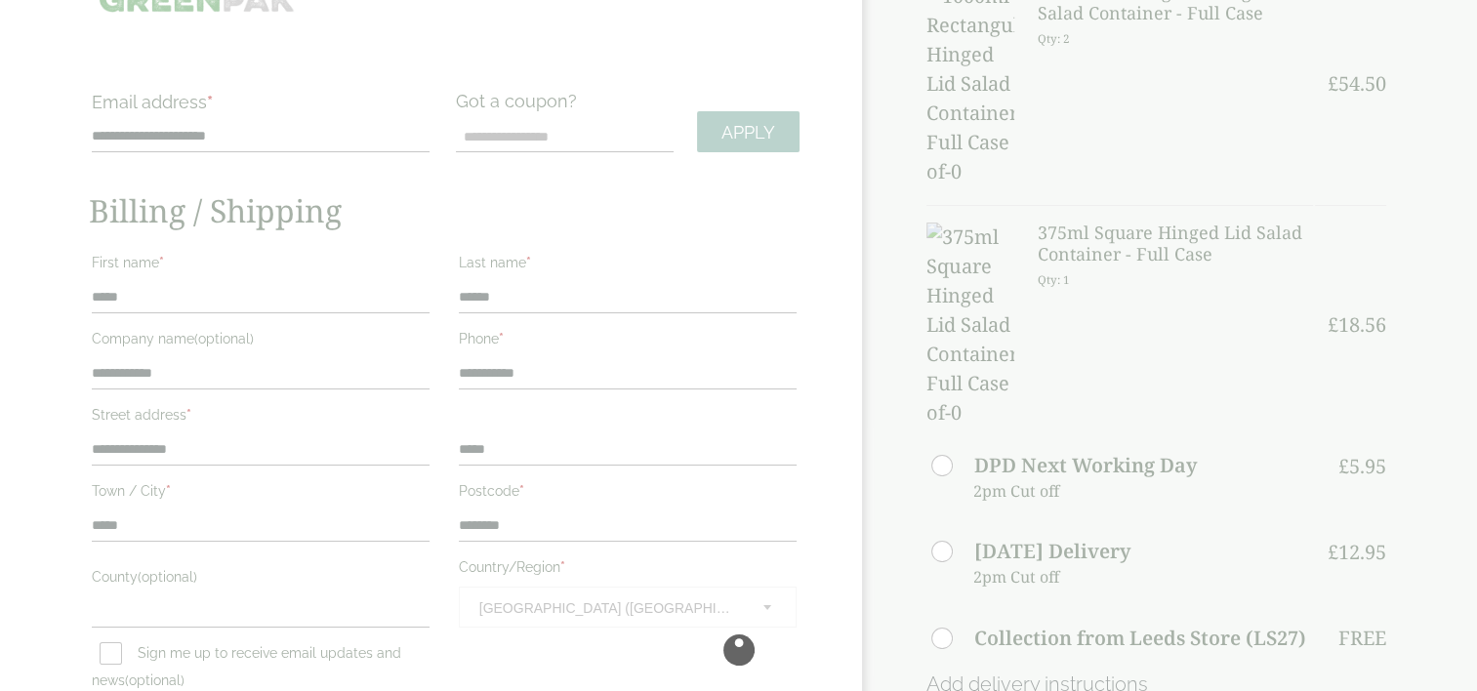
scroll to position [69, 0]
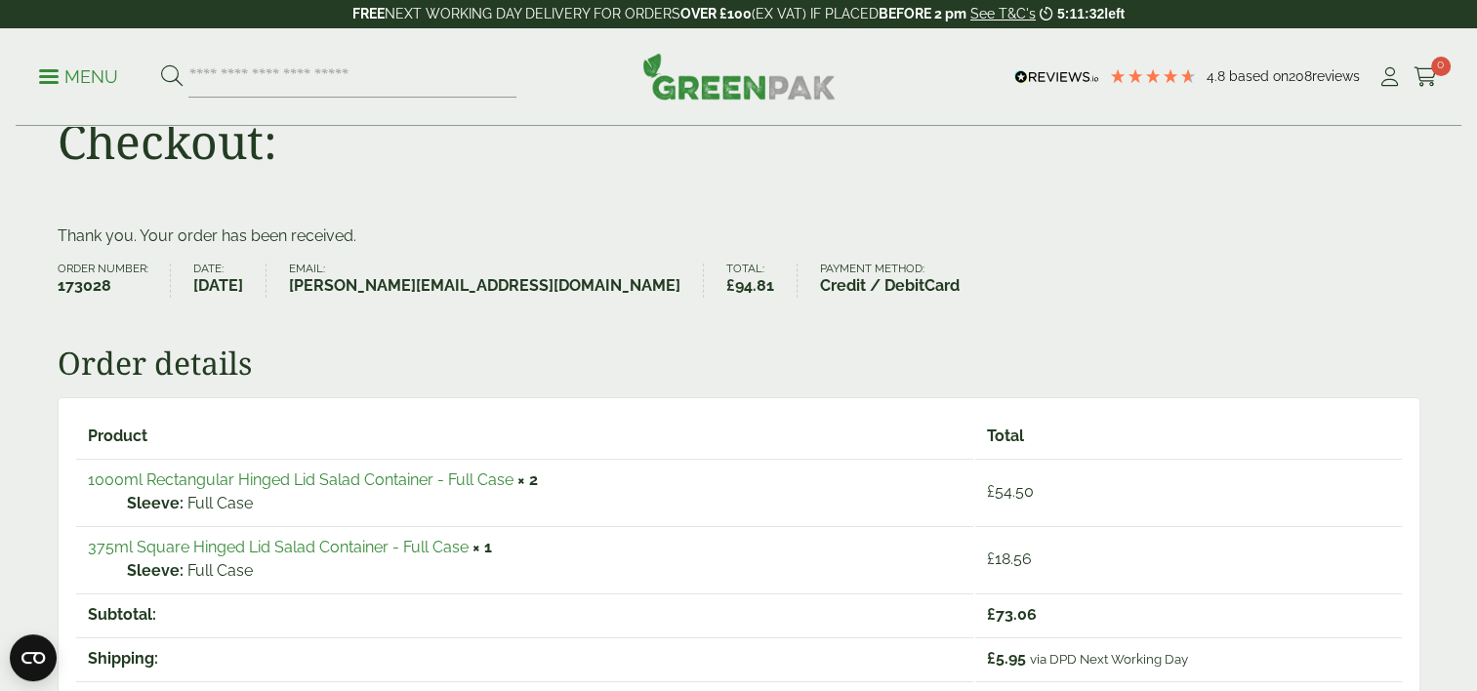
scroll to position [74, 0]
